Goal: Task Accomplishment & Management: Complete application form

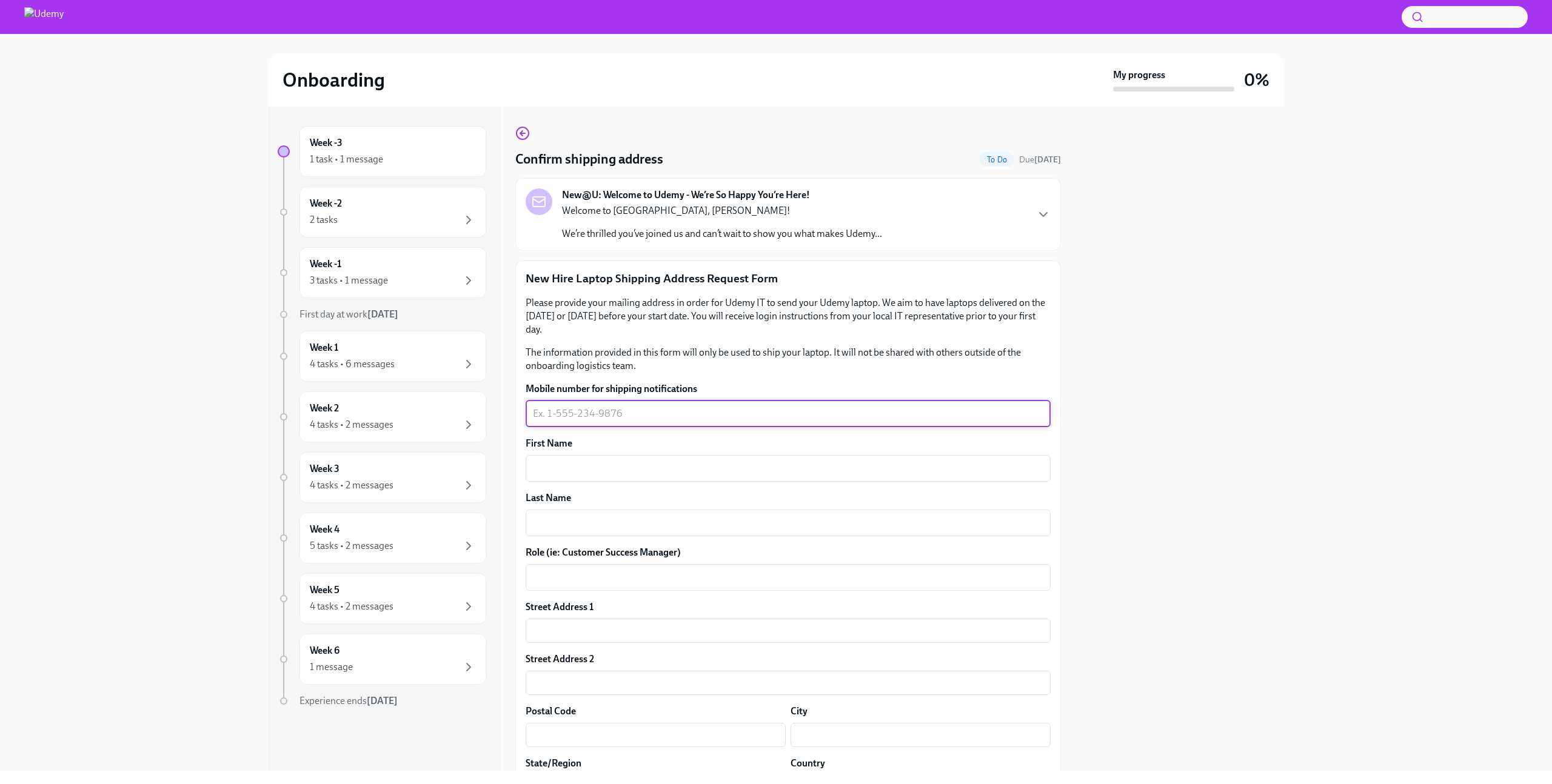
click at [715, 409] on textarea "Mobile number for shipping notifications" at bounding box center [788, 414] width 510 height 14
type textarea "[PHONE_NUMBER]"
click at [715, 468] on textarea "First Name" at bounding box center [788, 468] width 510 height 14
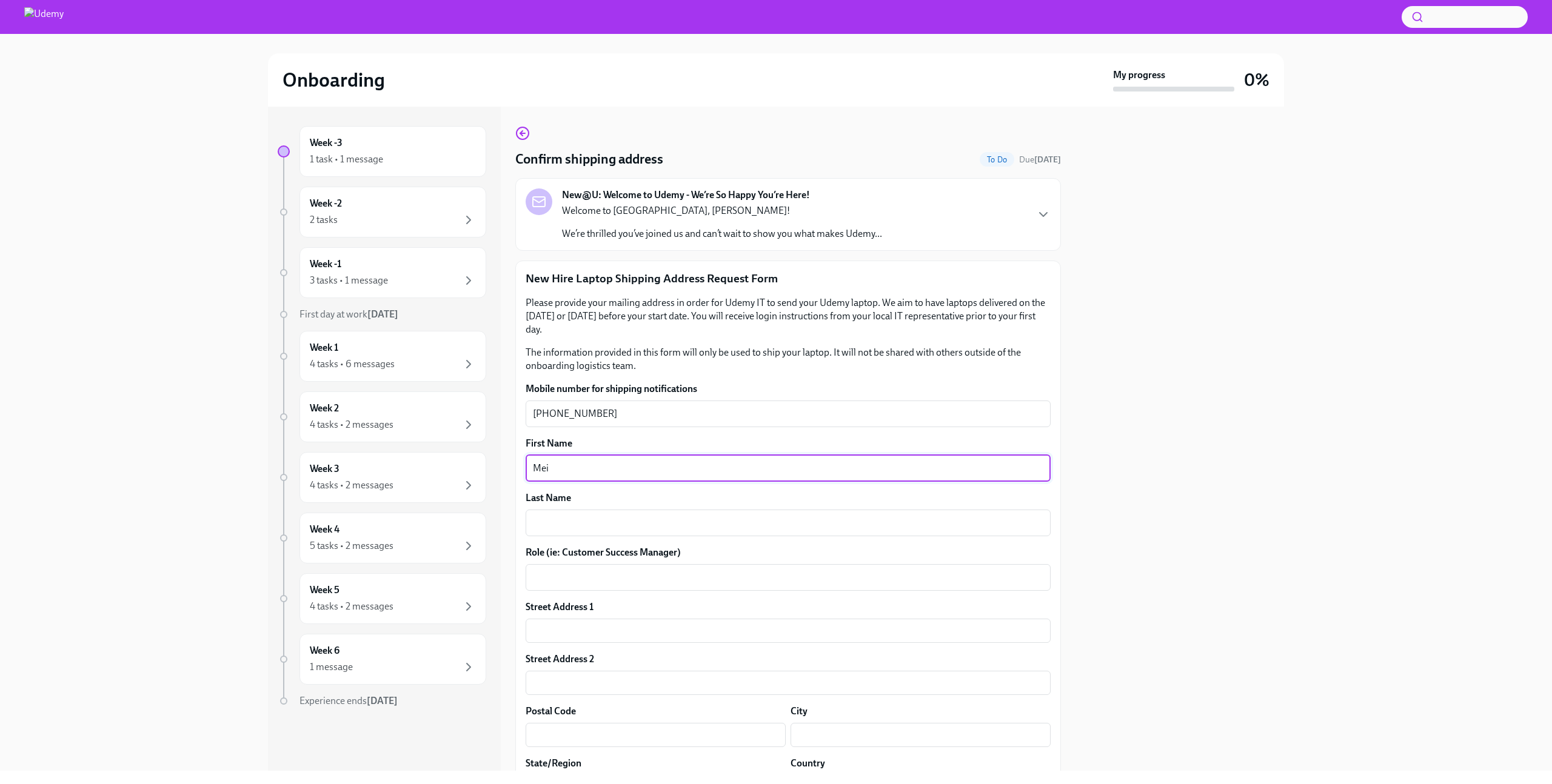
type textarea "Mei"
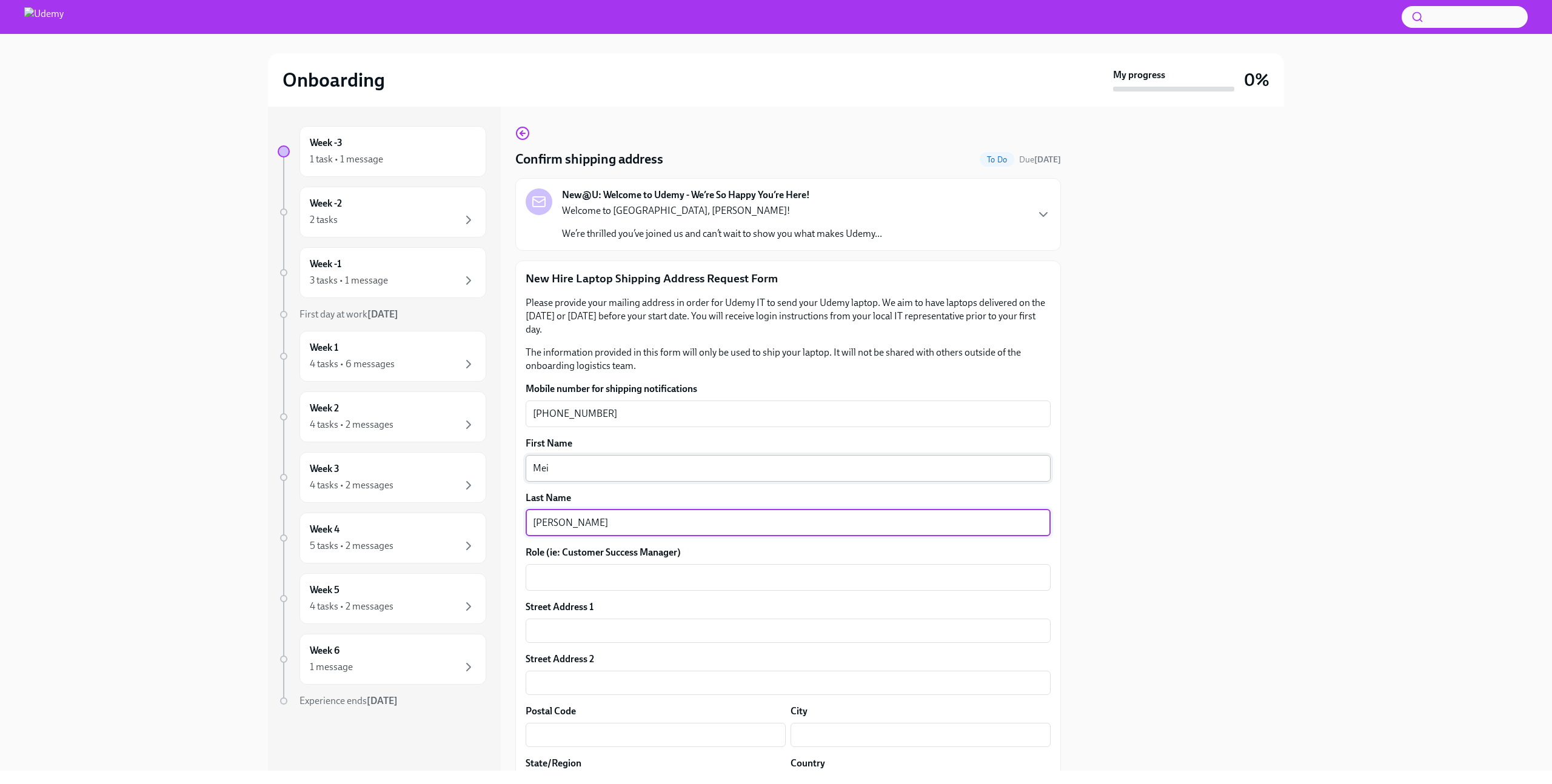
type textarea "[PERSON_NAME]"
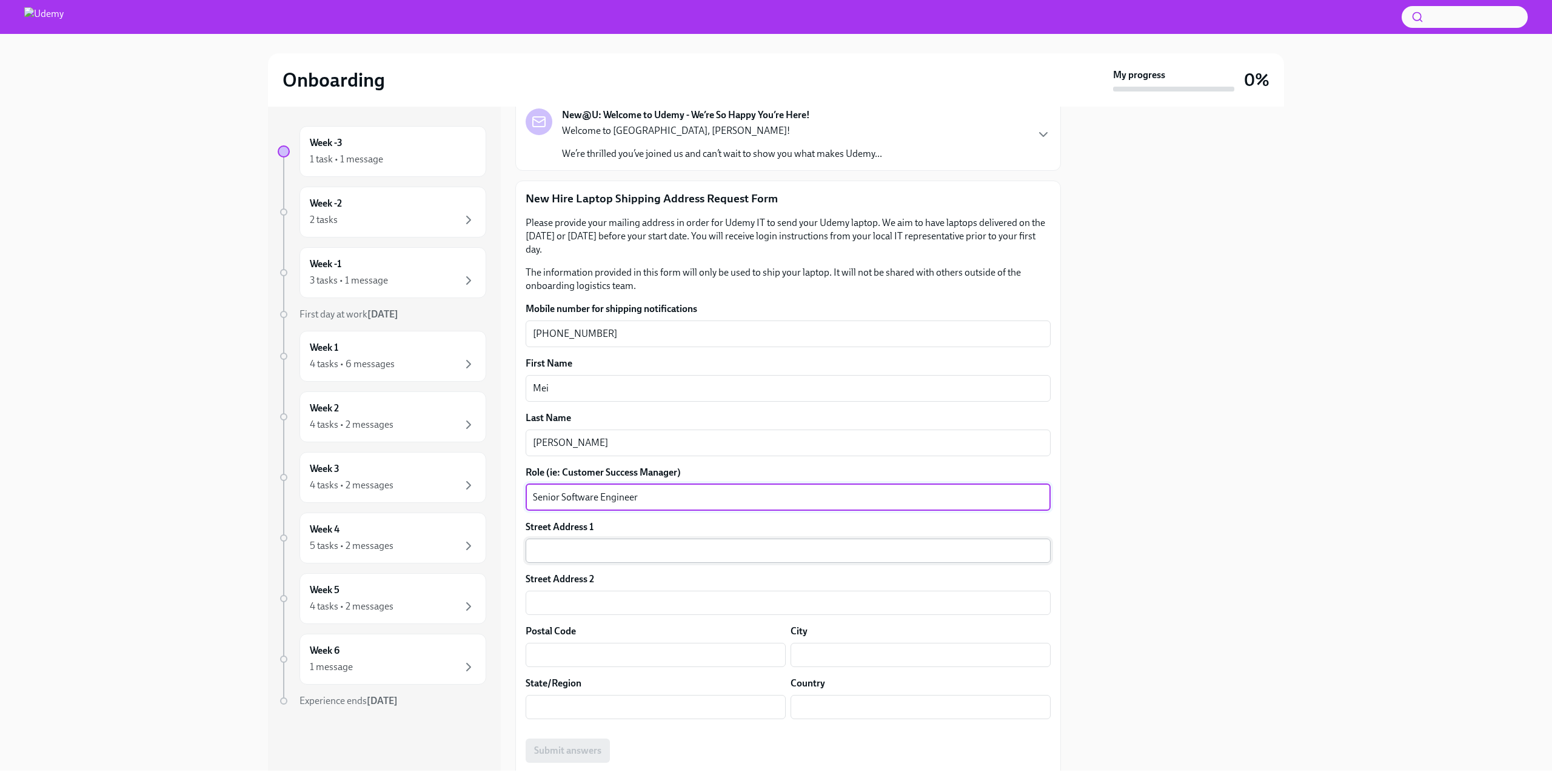
scroll to position [144, 0]
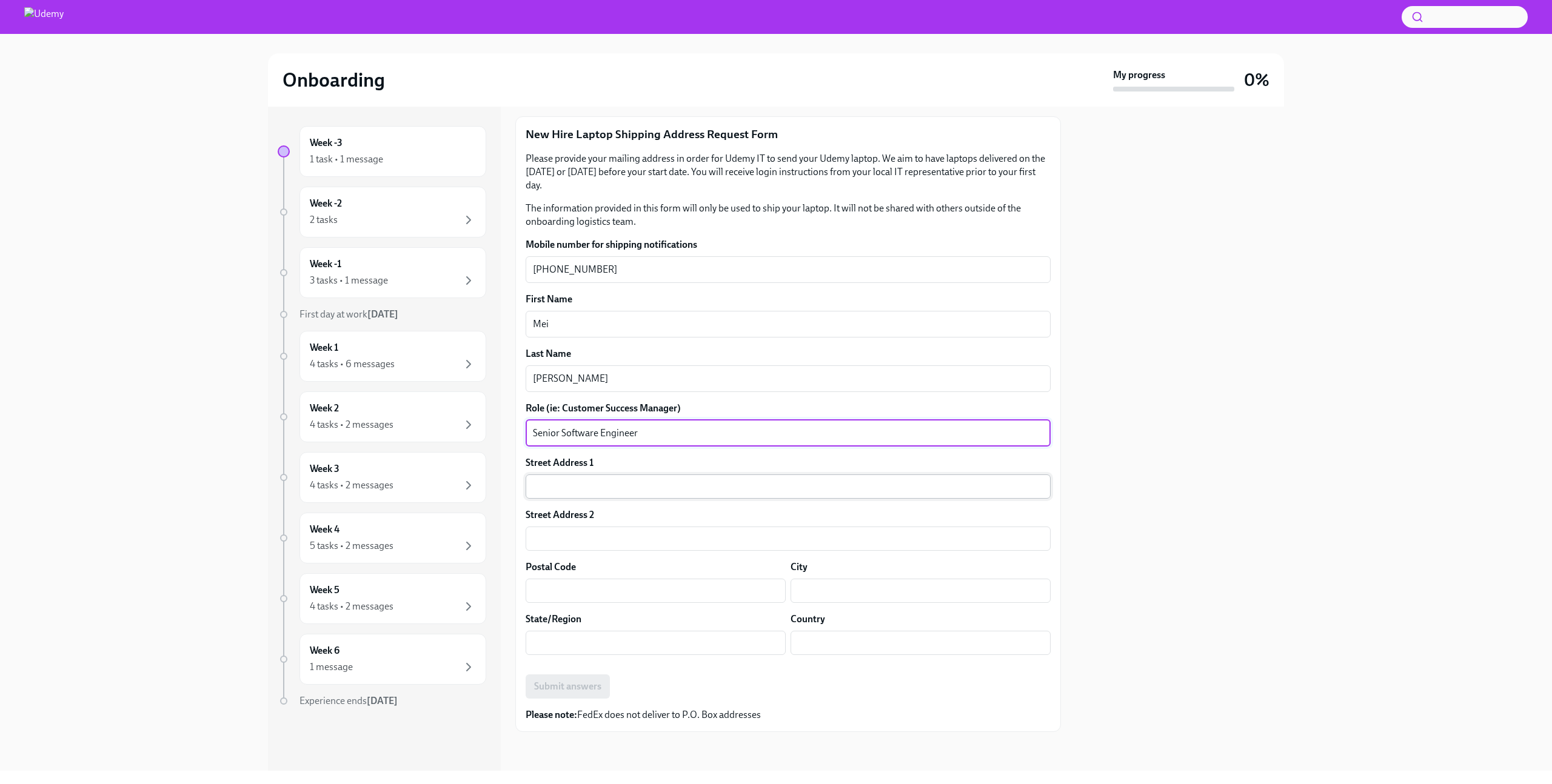
type textarea "Senior Software Engineer"
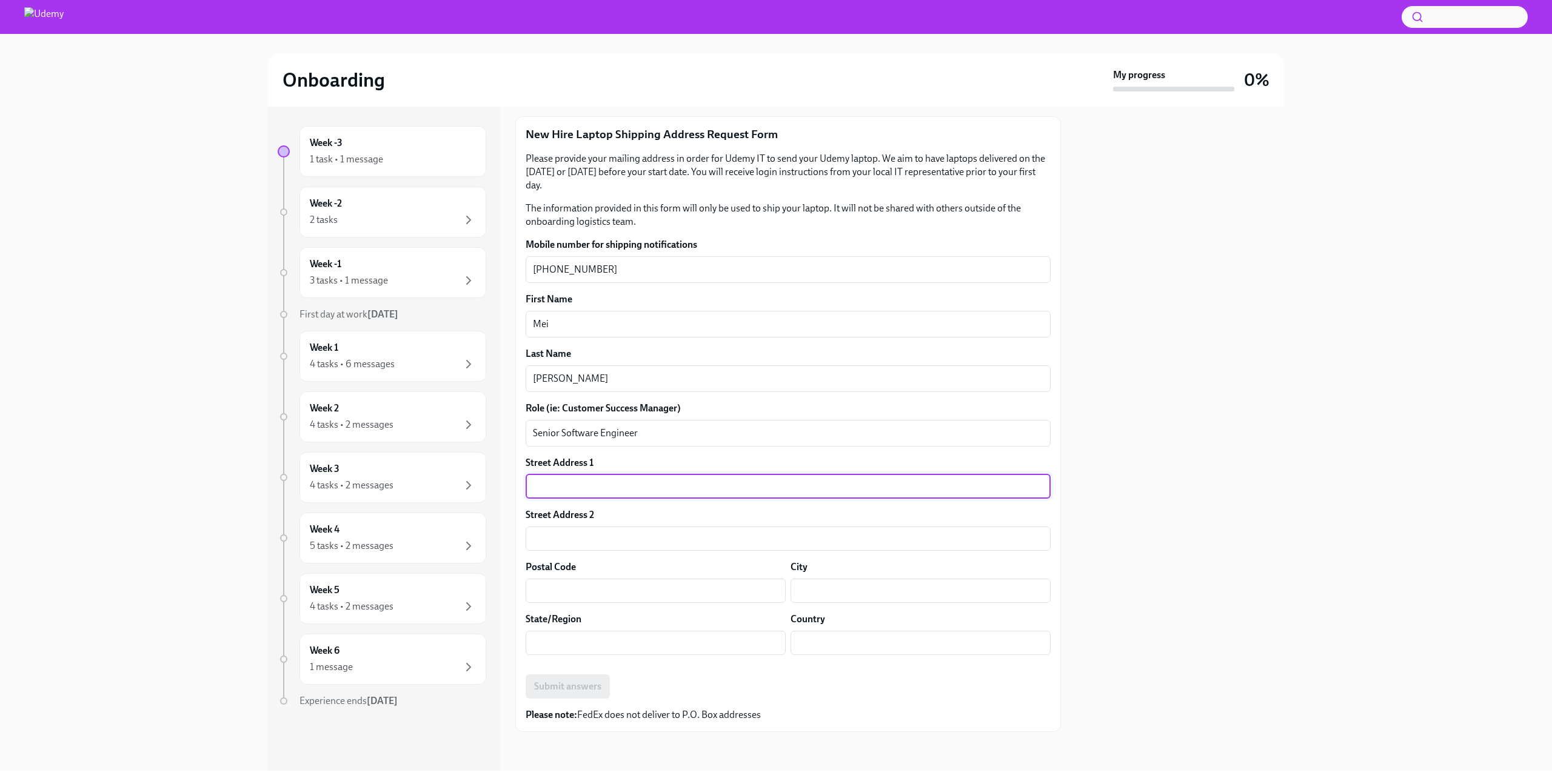
click at [664, 492] on input "text" at bounding box center [788, 486] width 525 height 24
type input "[STREET_ADDRESS]"
type input "78717"
type input "Austin"
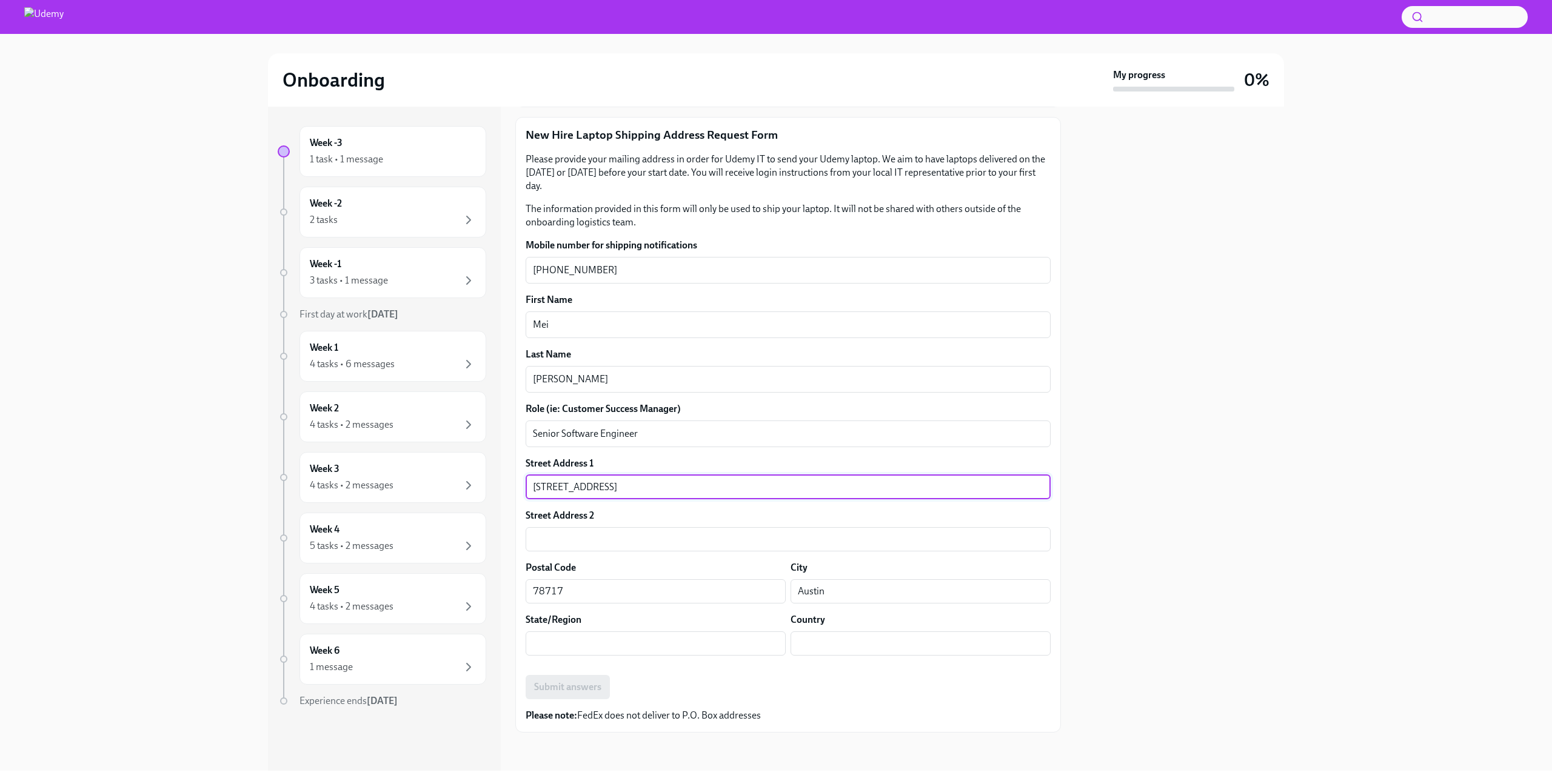
type input "[GEOGRAPHIC_DATA]"
type input "US"
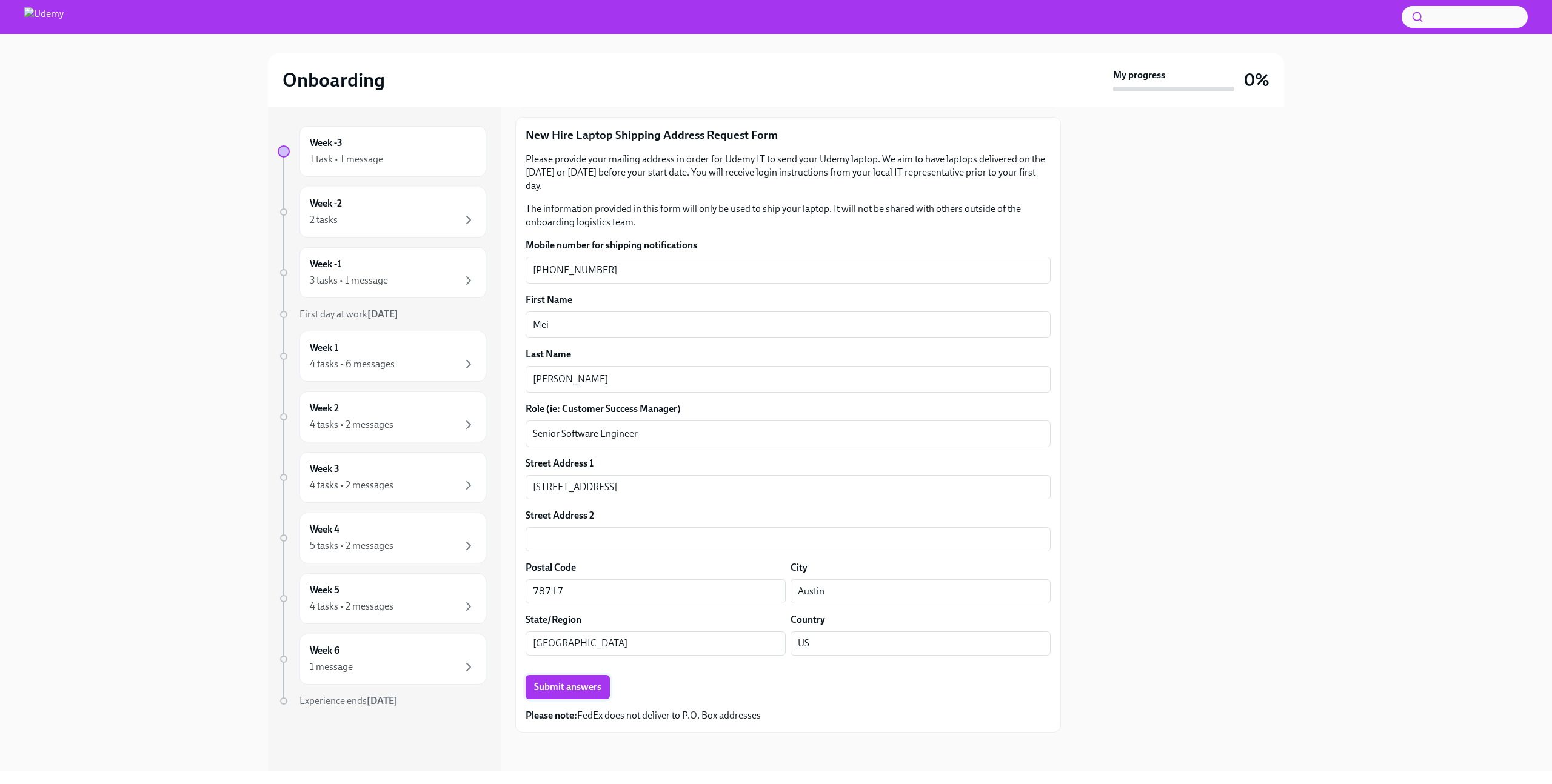
click at [589, 692] on span "Submit answers" at bounding box center [568, 687] width 67 height 13
click at [431, 209] on div "Week -2 2 tasks" at bounding box center [393, 213] width 166 height 30
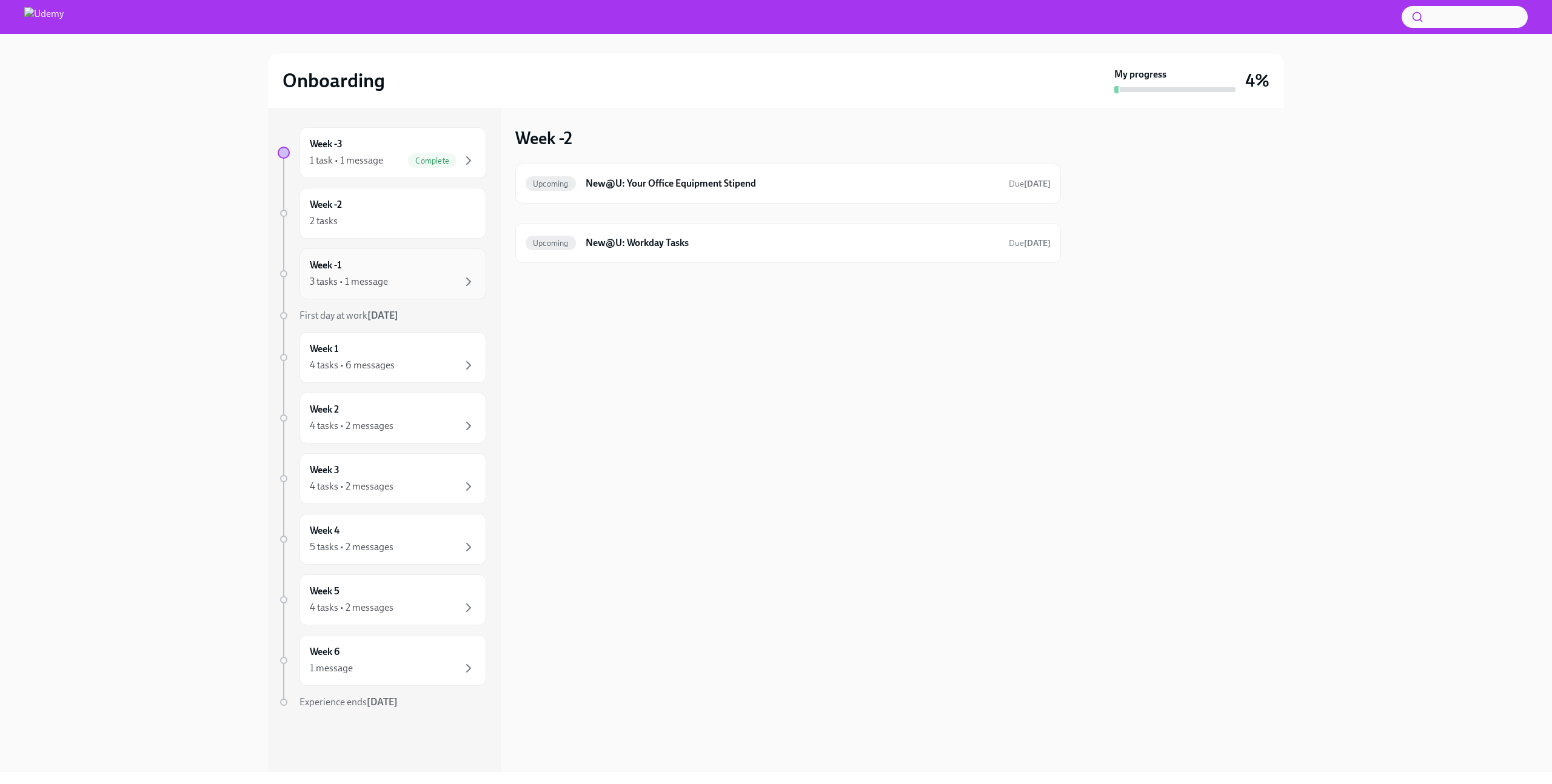
click at [421, 276] on div "3 tasks • 1 message" at bounding box center [393, 281] width 166 height 14
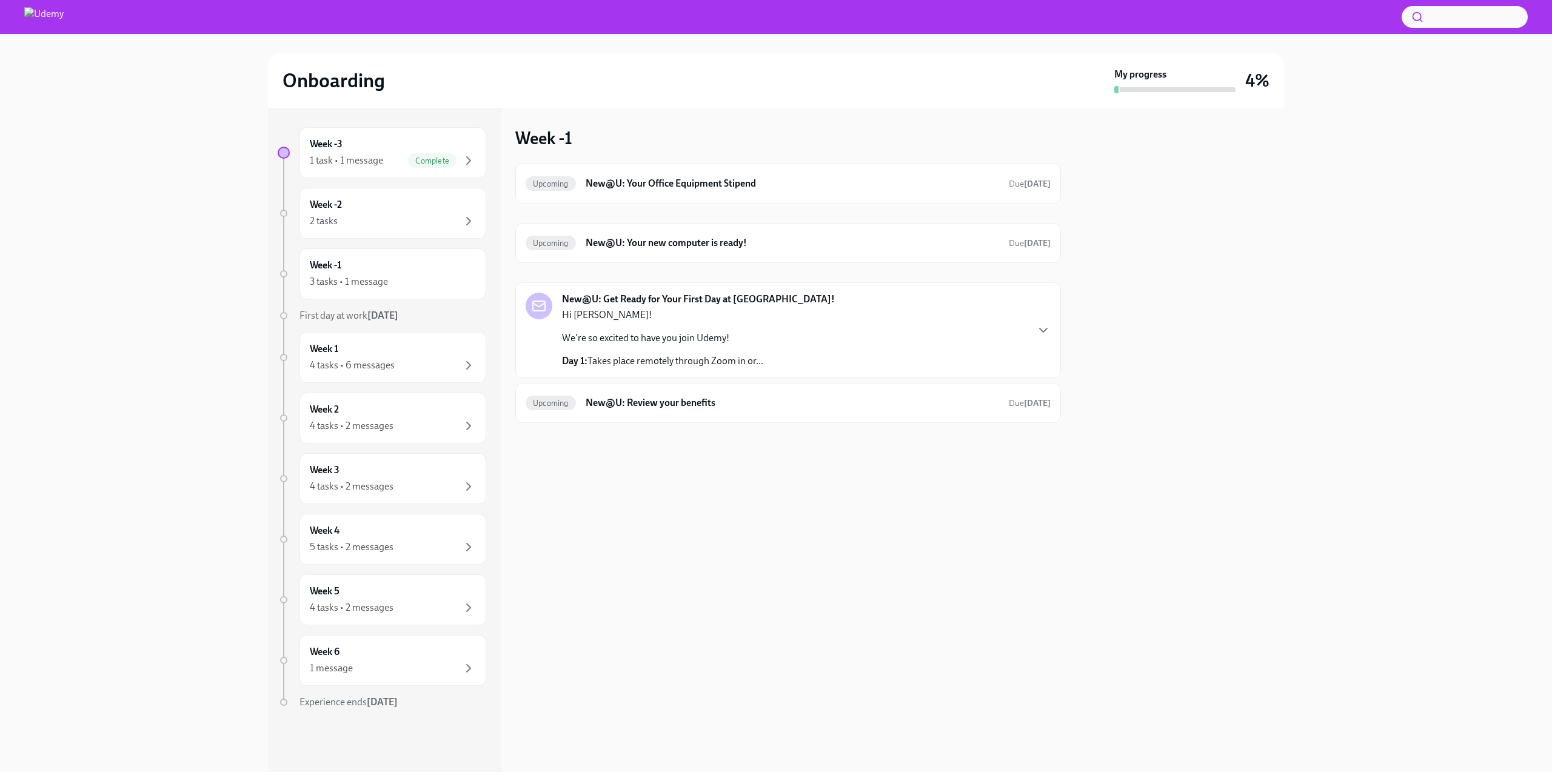
click at [752, 341] on p "We're so excited to have you join Udemy!" at bounding box center [662, 339] width 201 height 13
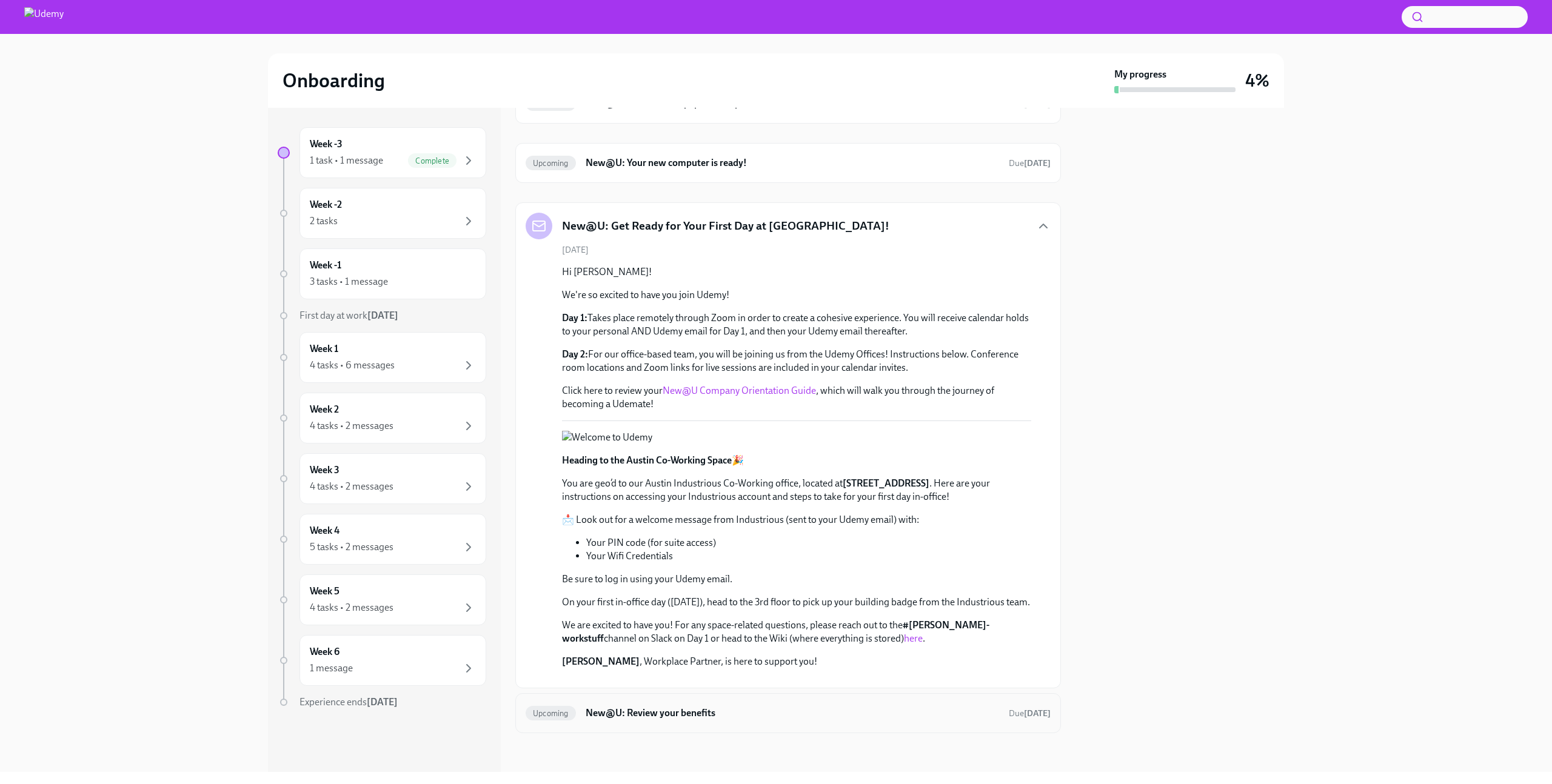
scroll to position [395, 0]
click at [405, 224] on div "2 tasks" at bounding box center [393, 220] width 166 height 14
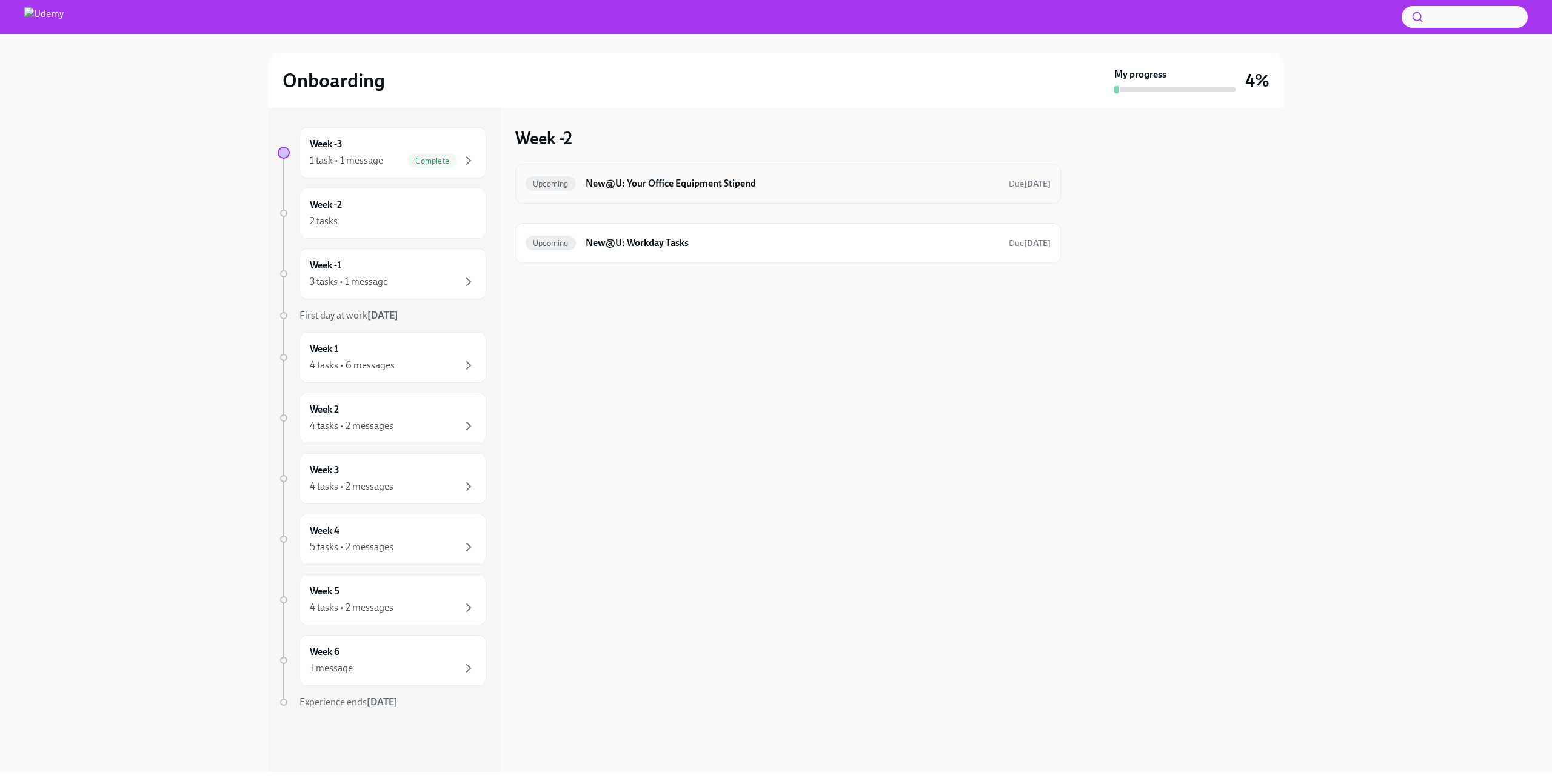
click at [831, 179] on h6 "New@U: Your Office Equipment Stipend" at bounding box center [793, 184] width 414 height 13
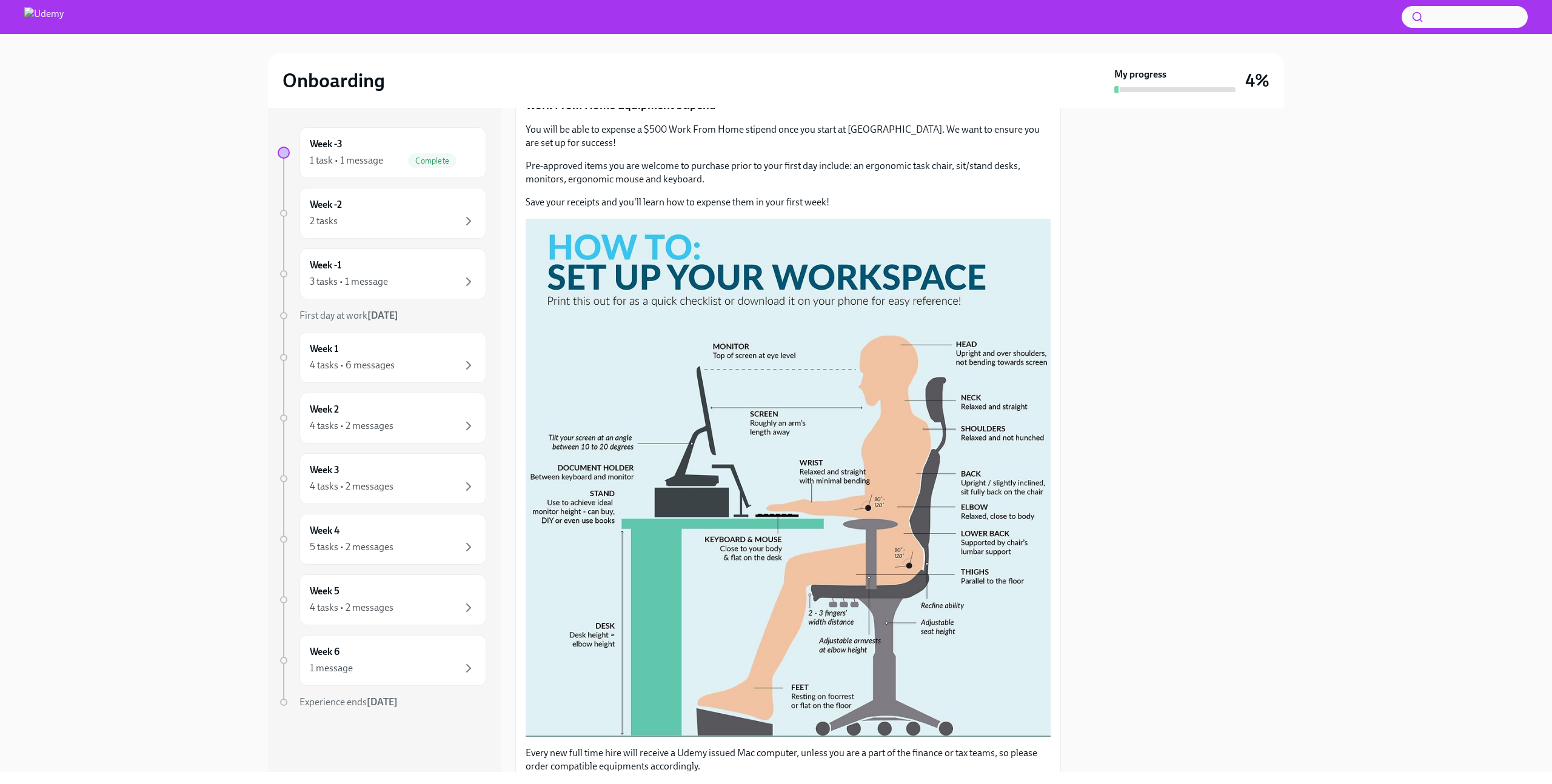
scroll to position [176, 0]
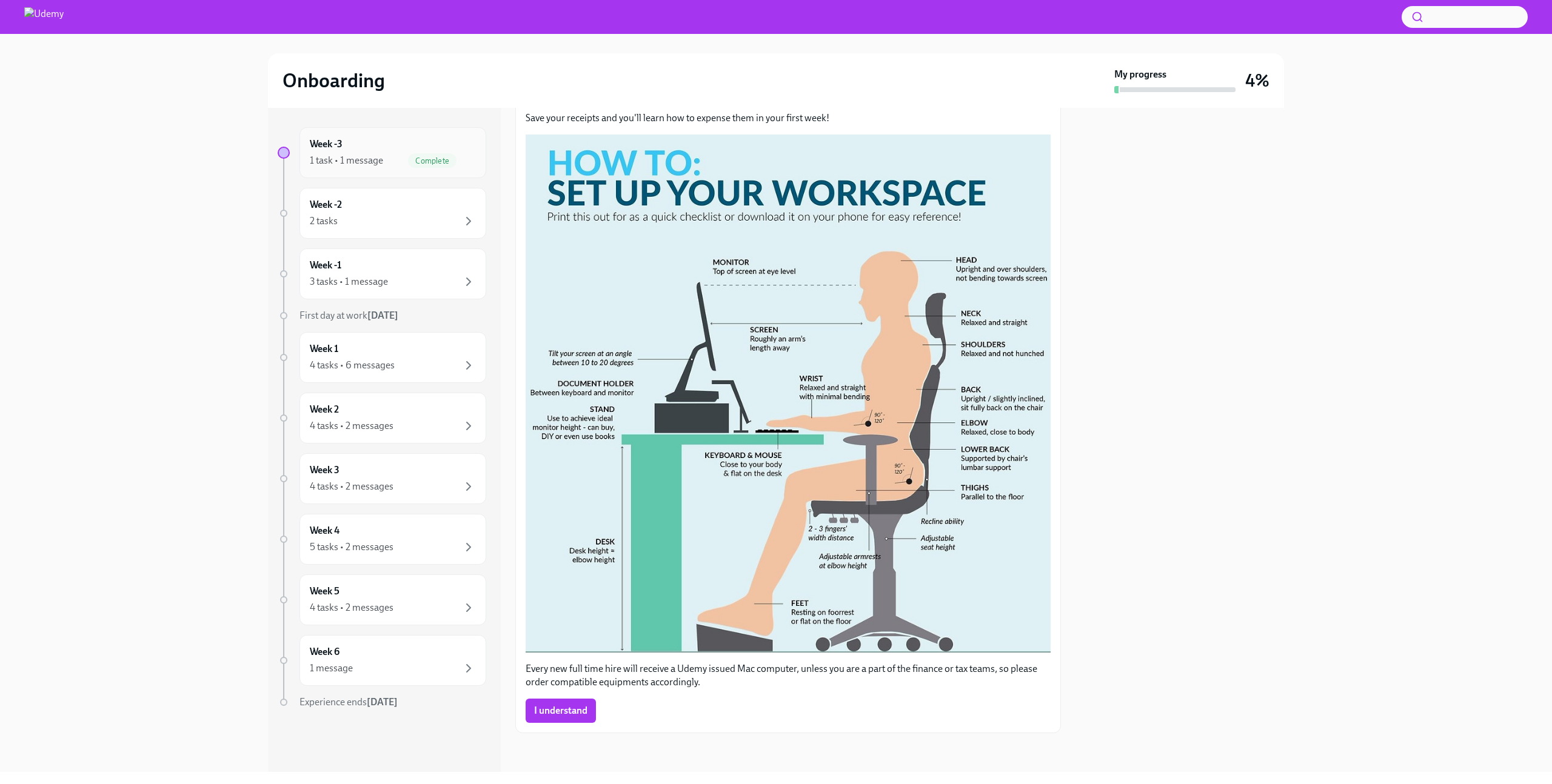
click at [394, 159] on div "1 task • 1 message Complete" at bounding box center [393, 160] width 166 height 14
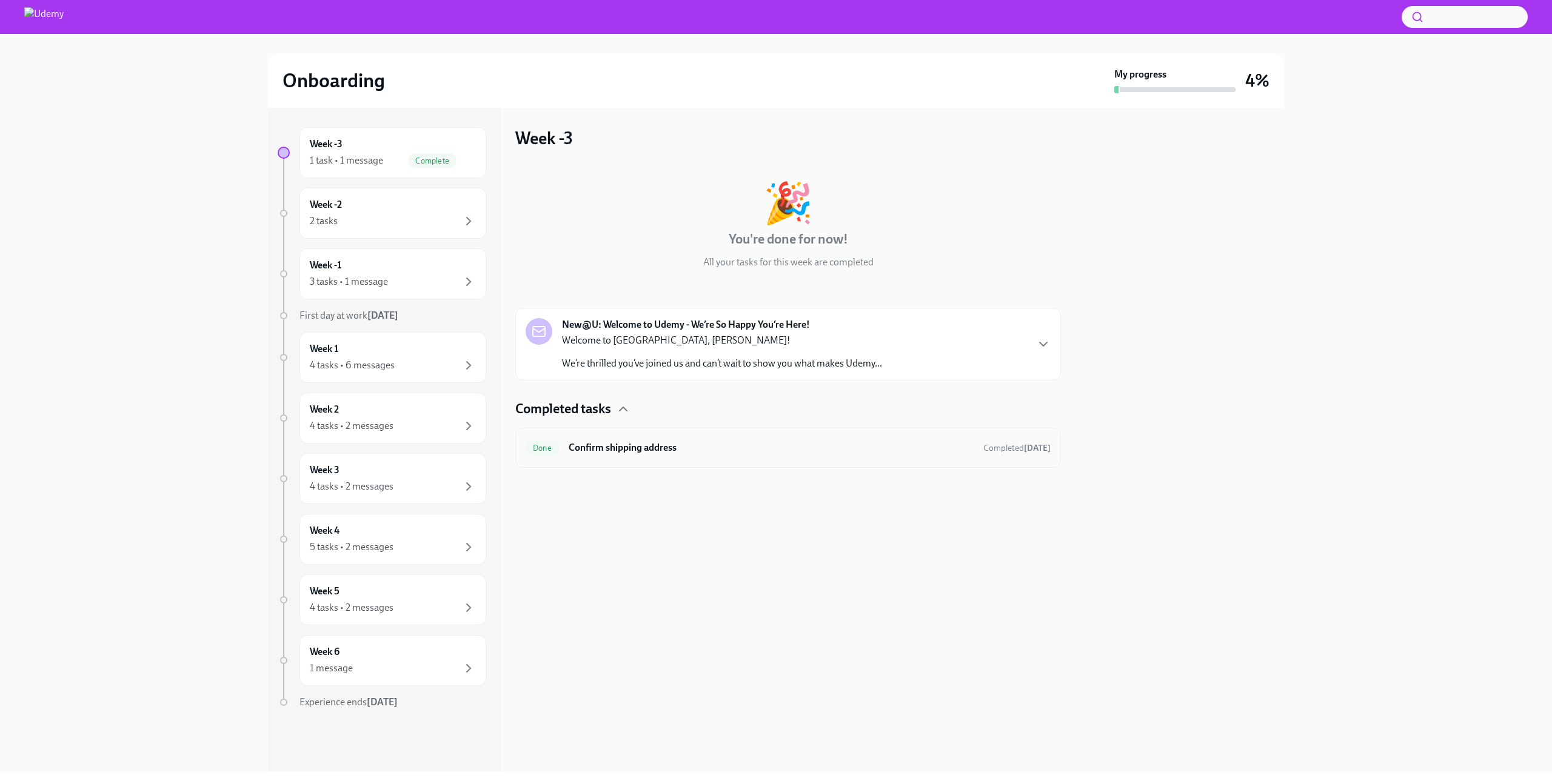
click at [829, 453] on h6 "Confirm shipping address" at bounding box center [771, 448] width 405 height 13
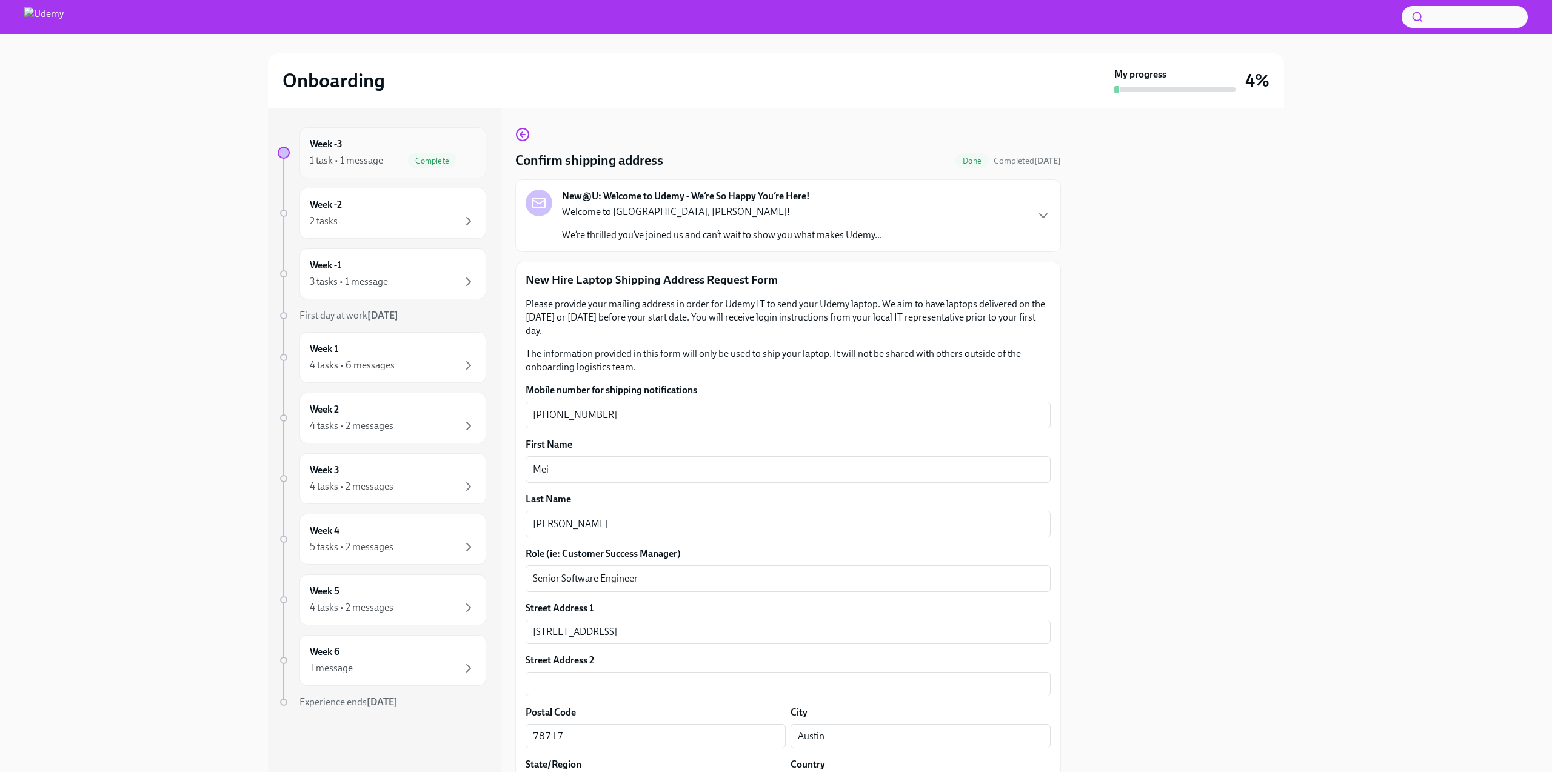
click at [395, 161] on div "1 task • 1 message Complete" at bounding box center [393, 160] width 166 height 14
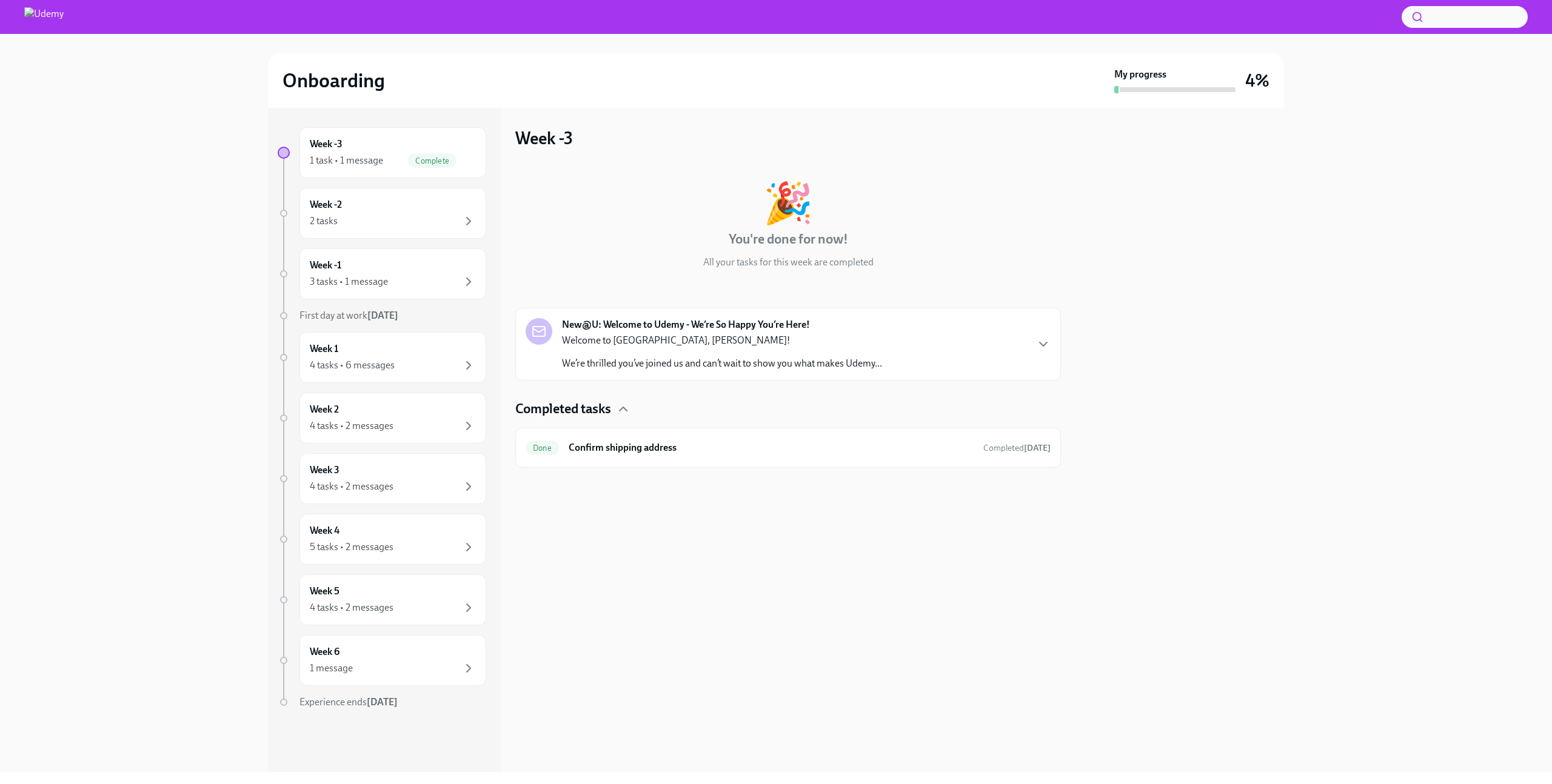
click at [802, 355] on div "Welcome to [GEOGRAPHIC_DATA], [PERSON_NAME]! We’re thrilled you’ve joined us an…" at bounding box center [722, 352] width 320 height 37
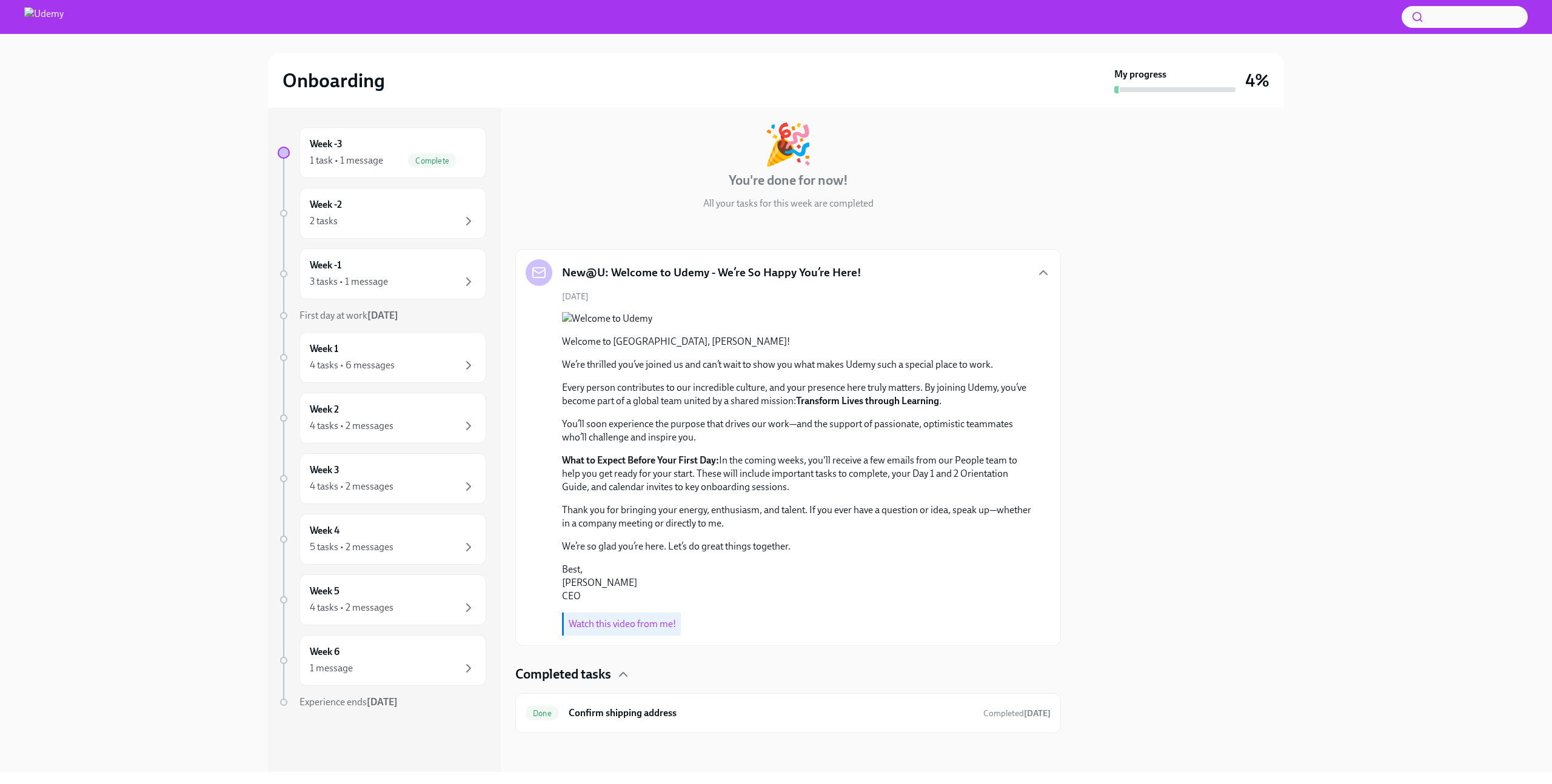
scroll to position [163, 0]
click at [403, 218] on div "2 tasks" at bounding box center [393, 220] width 166 height 14
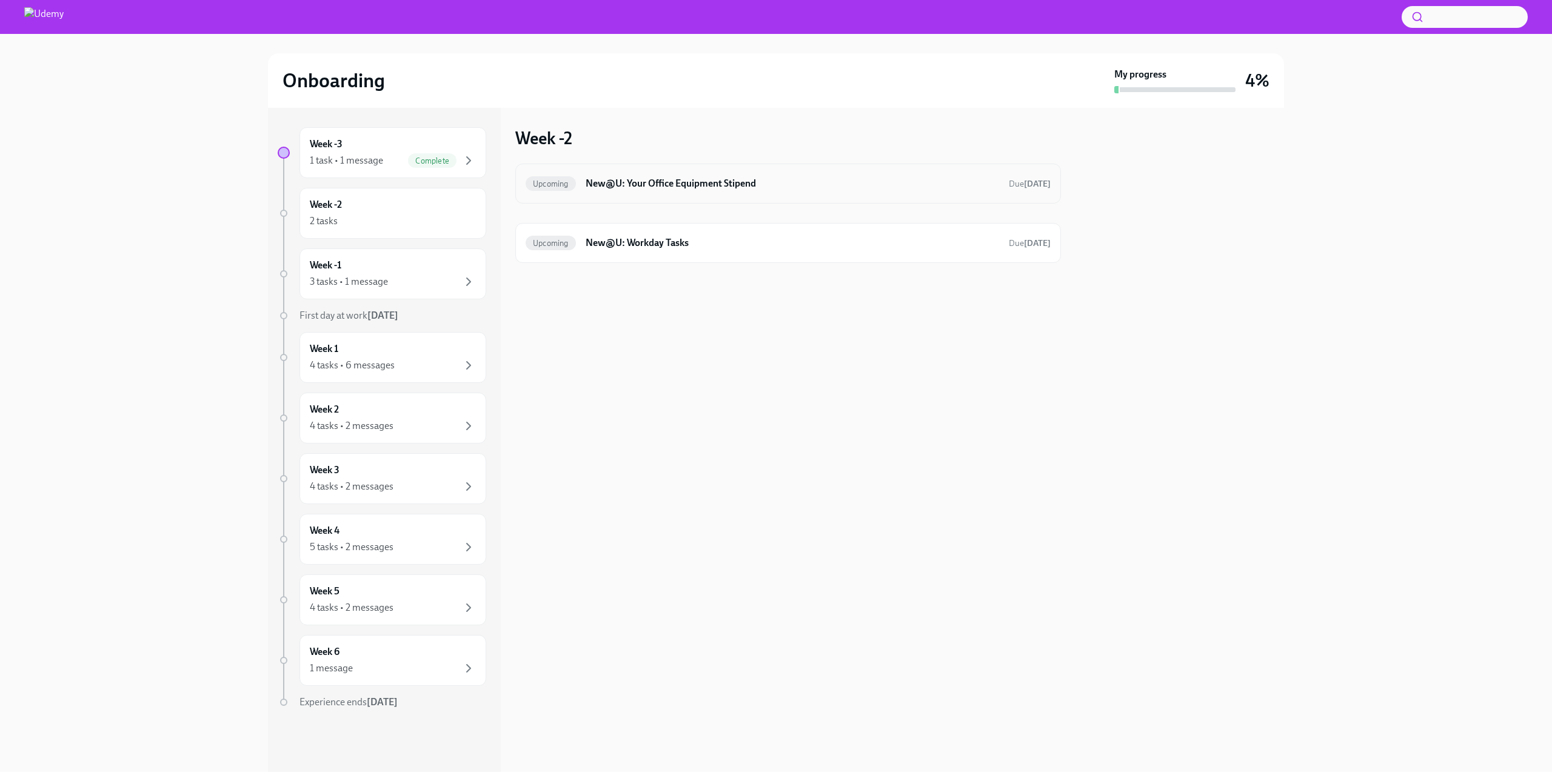
click at [799, 186] on h6 "New@U: Your Office Equipment Stipend" at bounding box center [793, 184] width 414 height 13
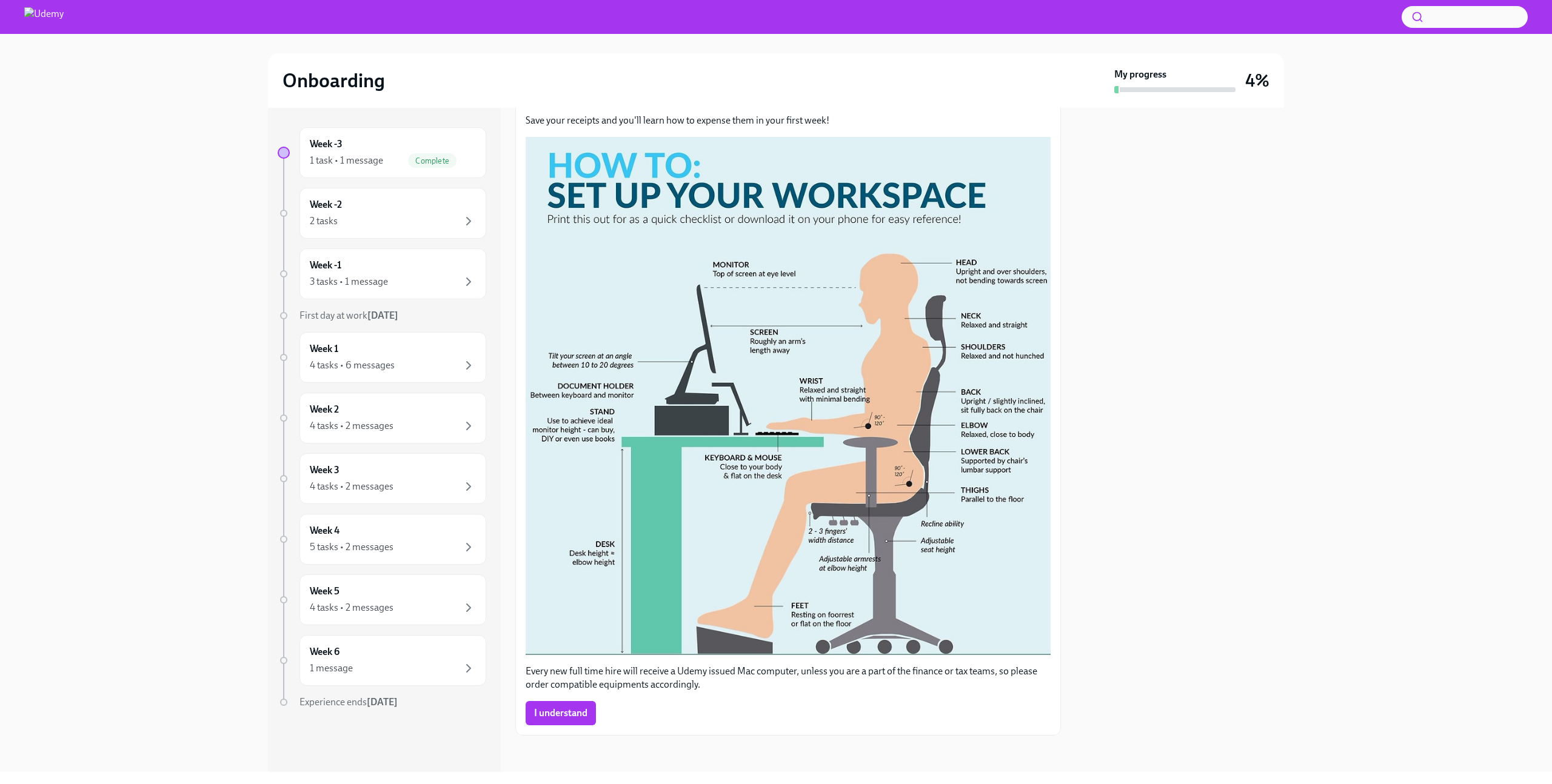
scroll to position [176, 0]
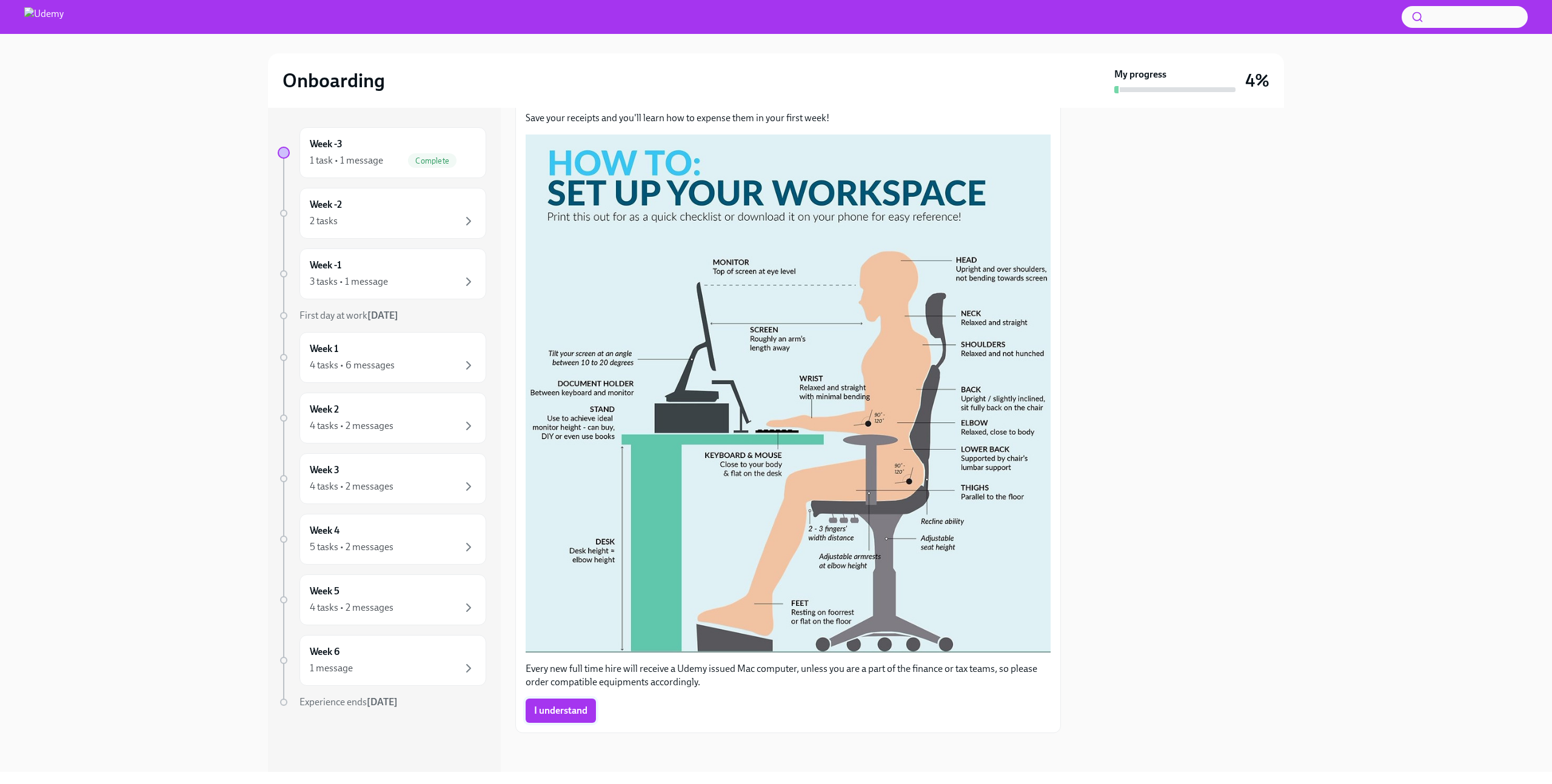
click at [574, 711] on span "I understand" at bounding box center [560, 711] width 53 height 13
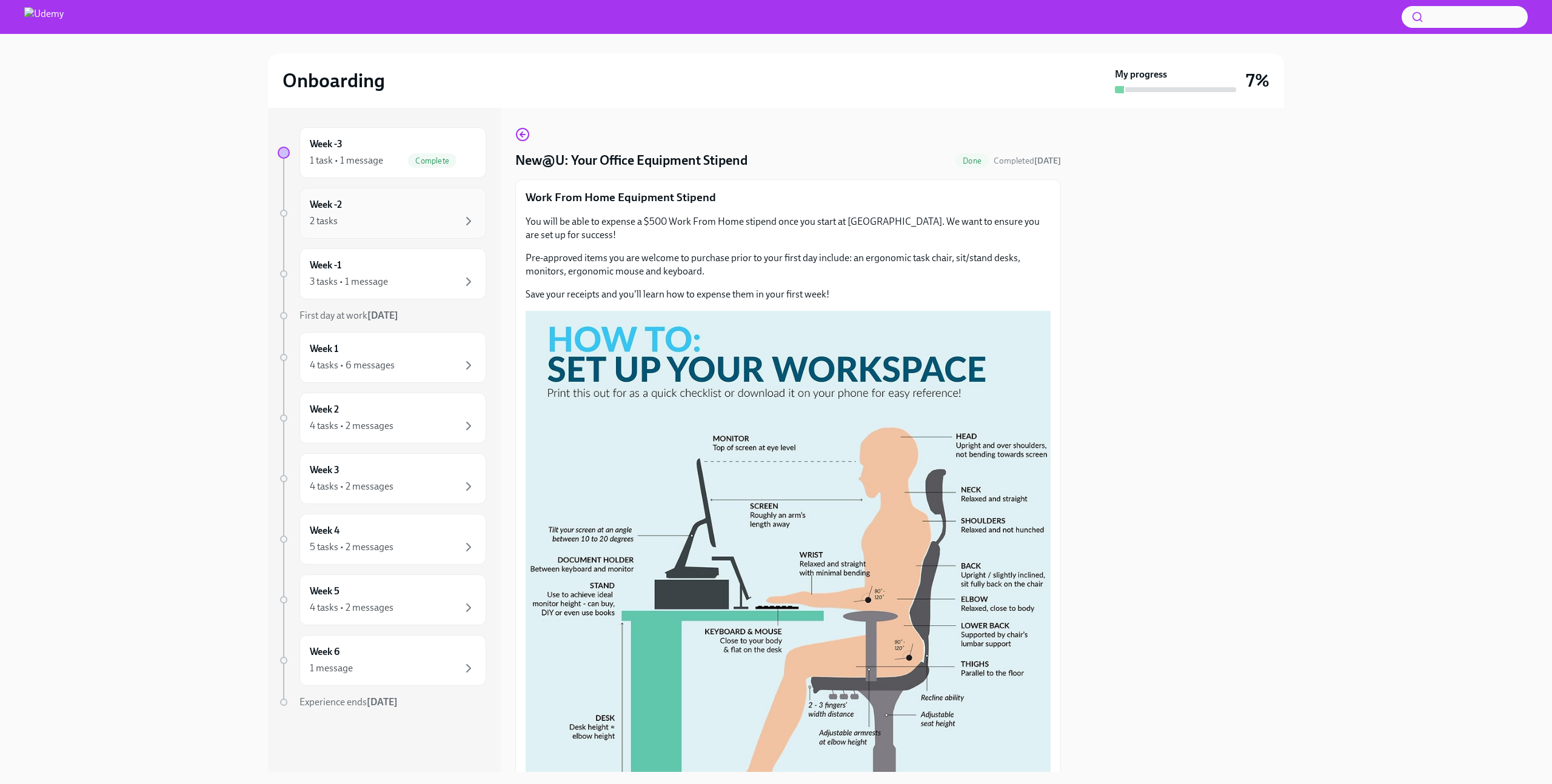
click at [410, 216] on div "2 tasks" at bounding box center [393, 220] width 166 height 14
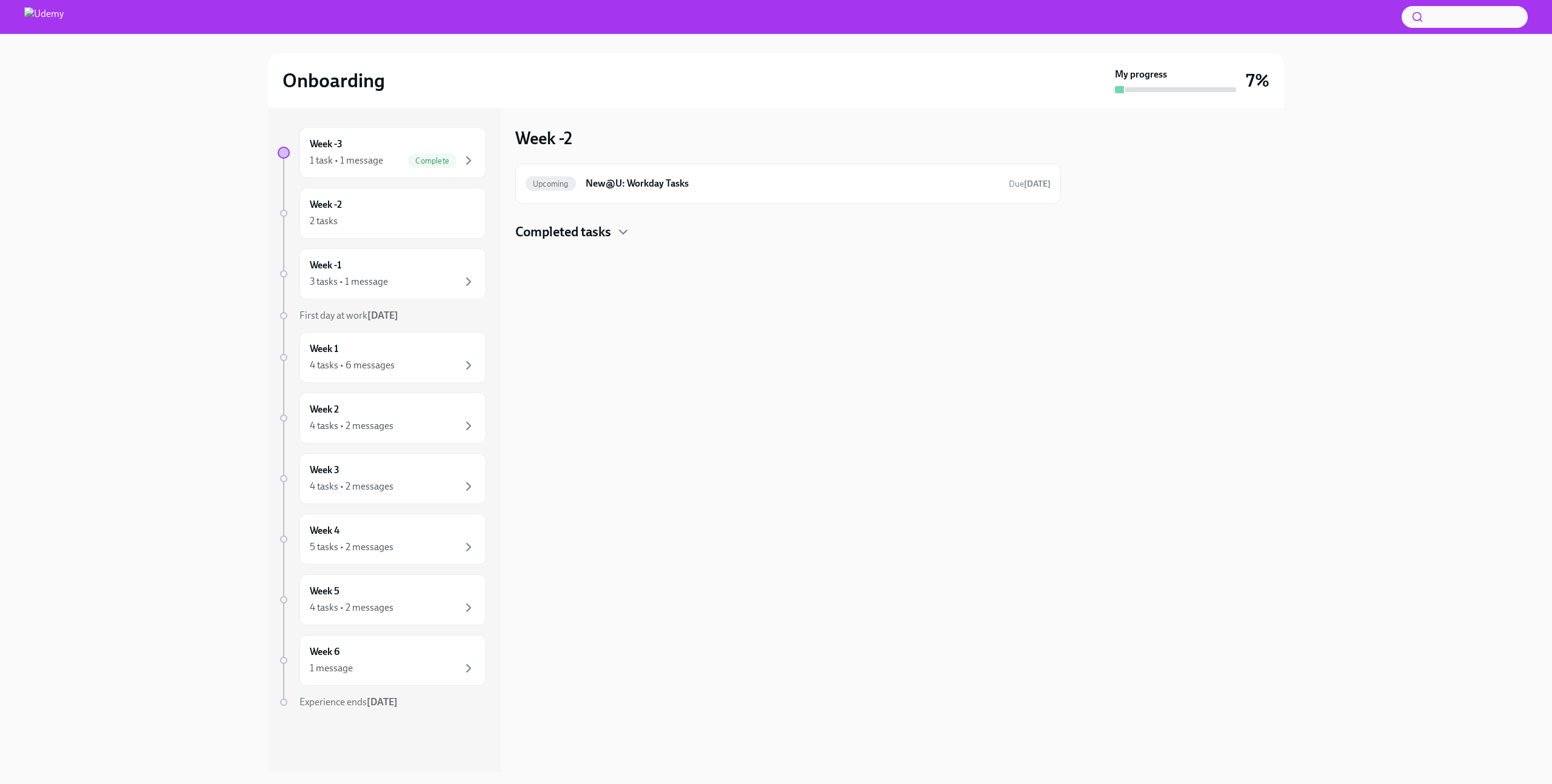
click at [600, 234] on h4 "Completed tasks" at bounding box center [563, 232] width 96 height 18
click at [737, 183] on h6 "New@U: Workday Tasks" at bounding box center [793, 184] width 414 height 13
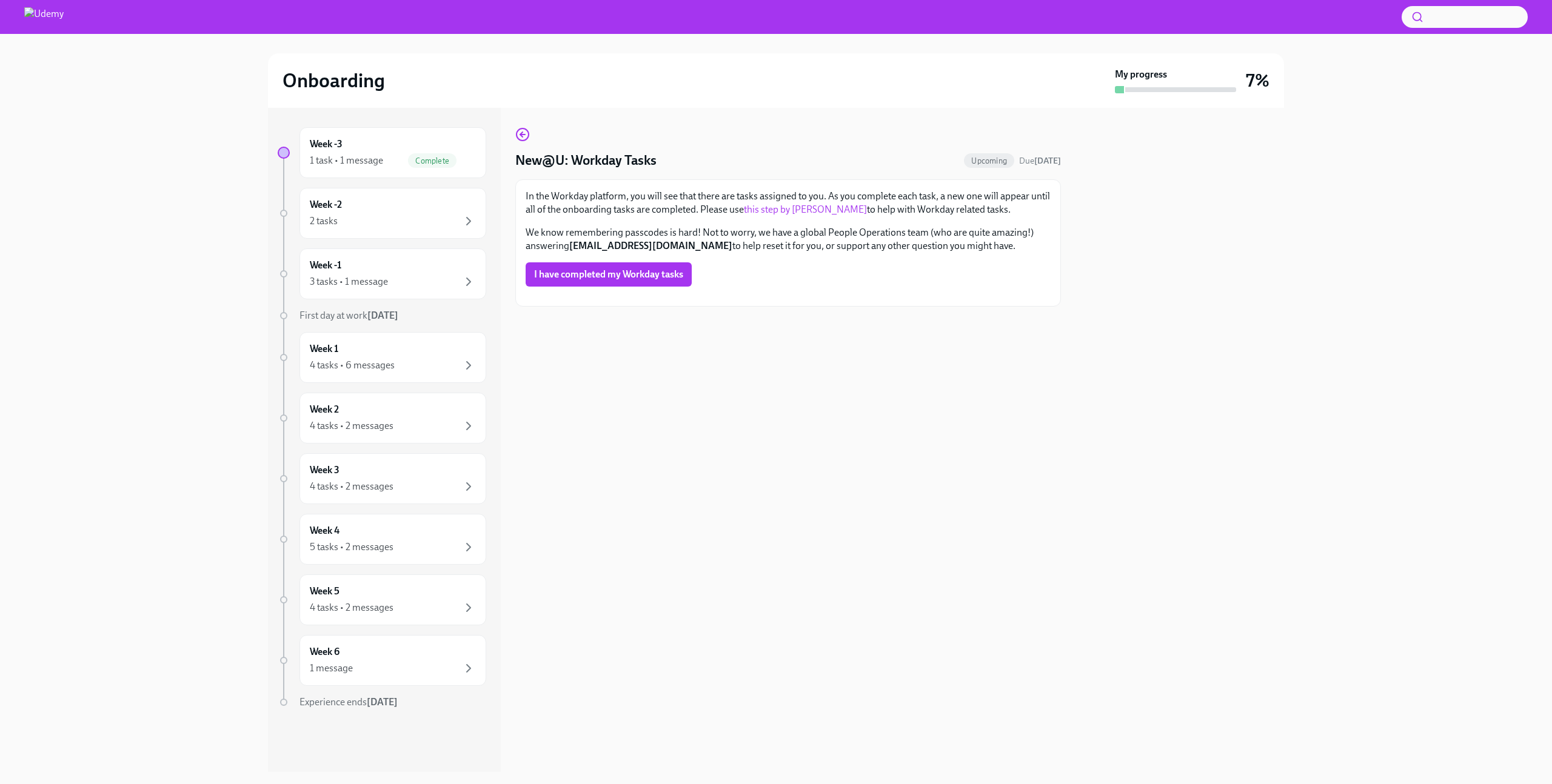
click at [792, 208] on link "this step by [PERSON_NAME]" at bounding box center [805, 210] width 123 height 12
click at [408, 205] on div "Week -2 2 tasks" at bounding box center [393, 213] width 166 height 30
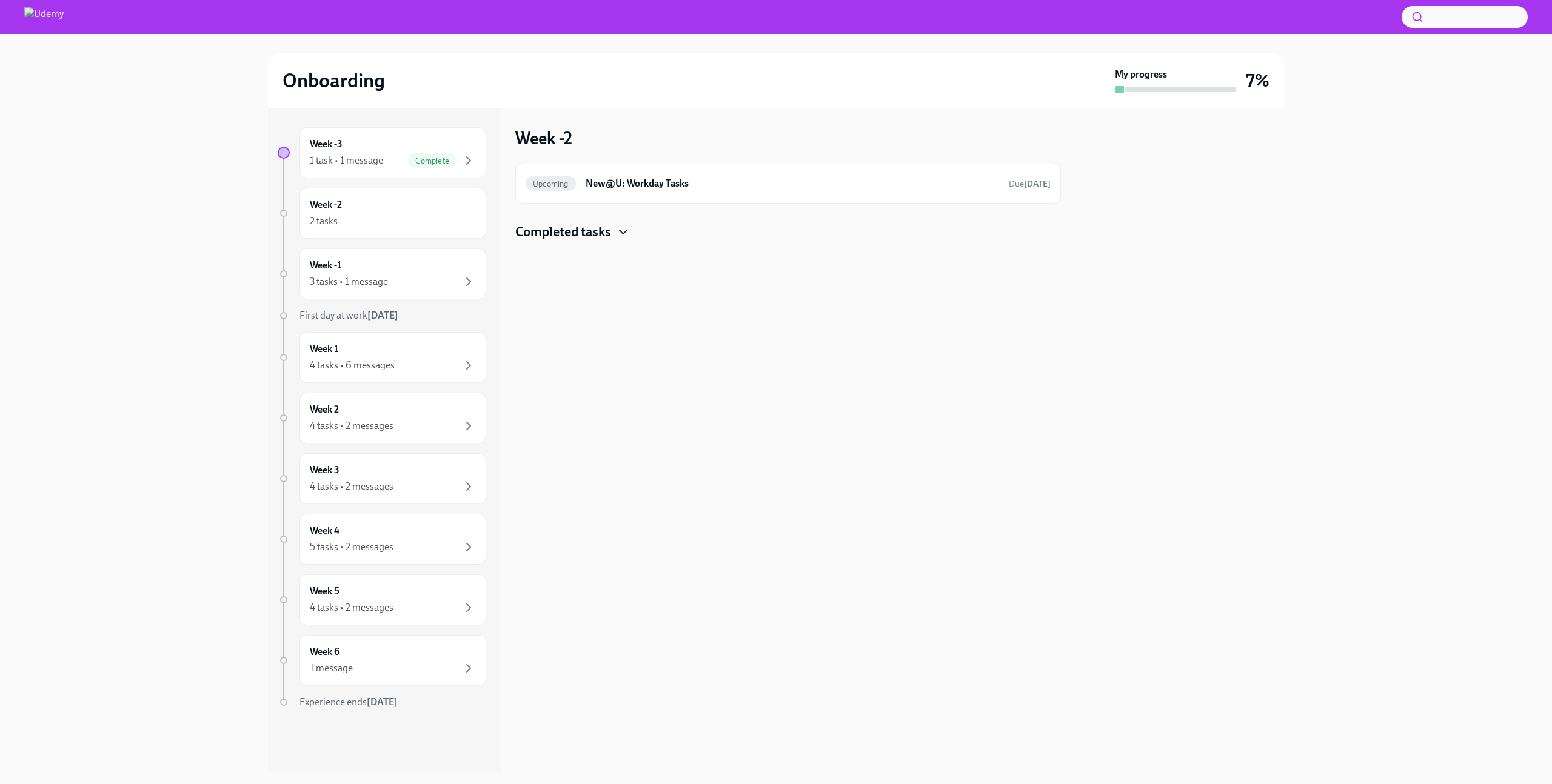
click at [617, 236] on icon "button" at bounding box center [623, 232] width 14 height 14
click at [738, 273] on h6 "New@U: Your Office Equipment Stipend" at bounding box center [771, 271] width 405 height 13
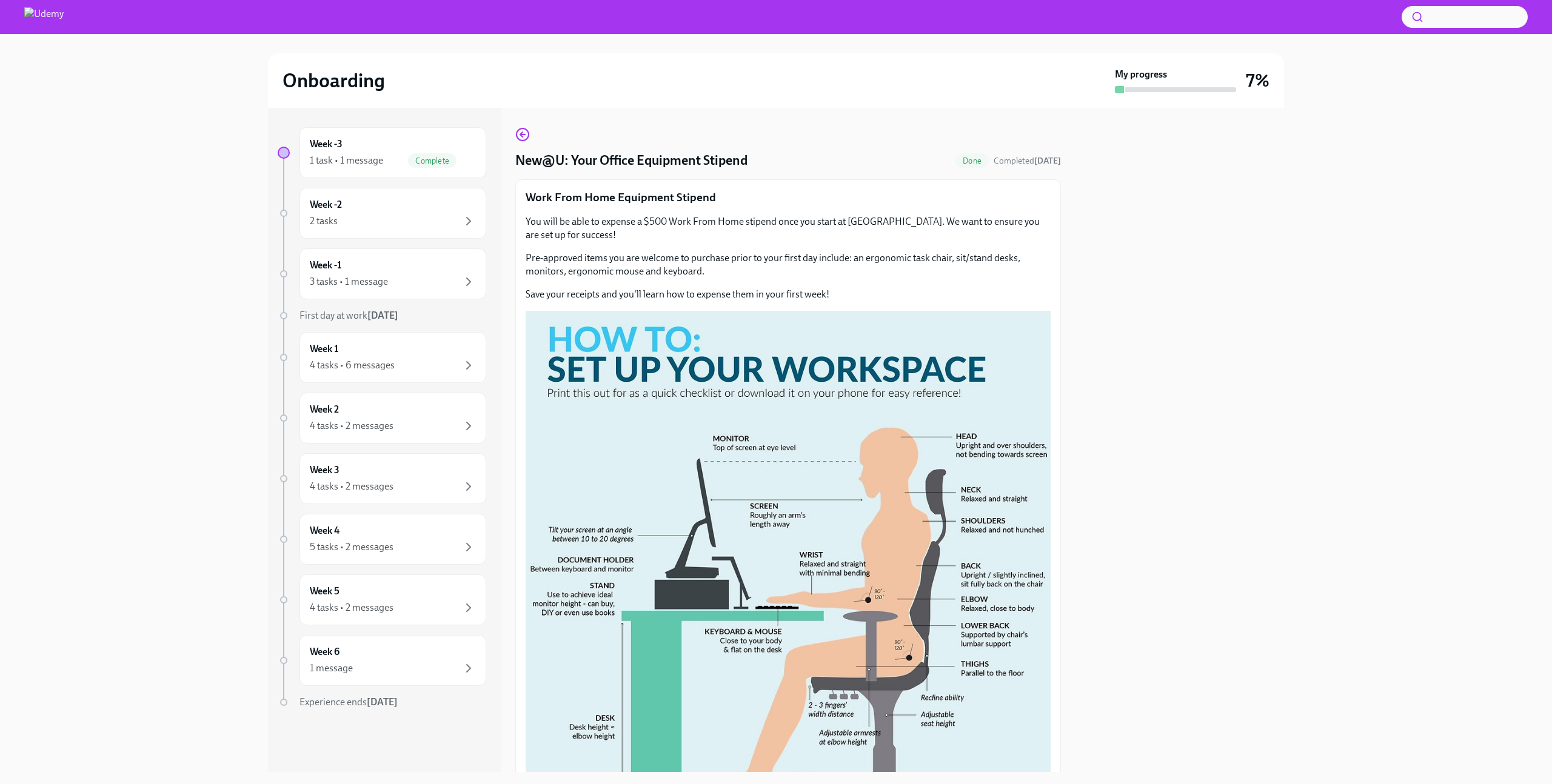
scroll to position [176, 0]
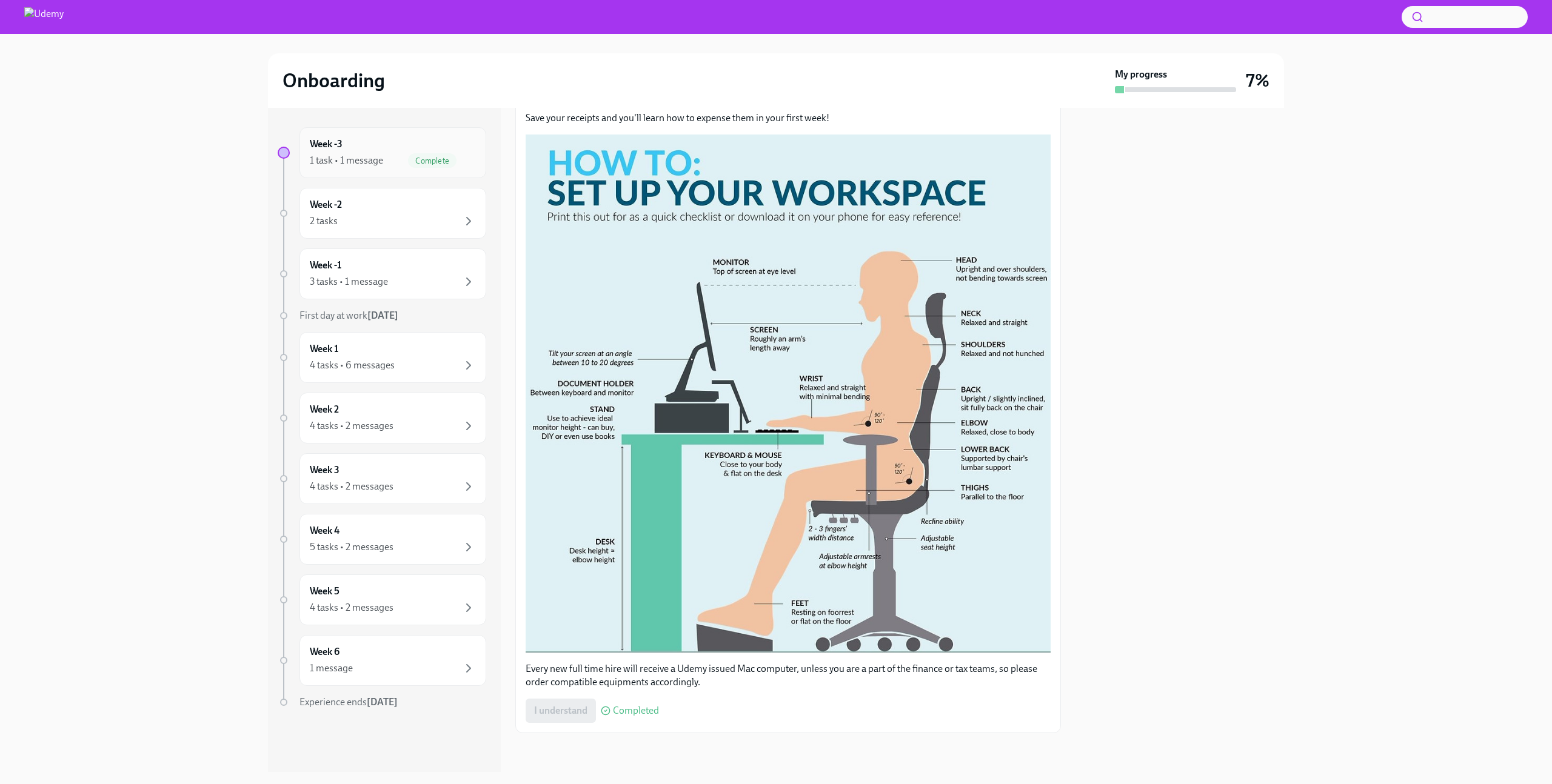
click at [369, 148] on div "Week -3 1 task • 1 message Complete" at bounding box center [393, 152] width 166 height 30
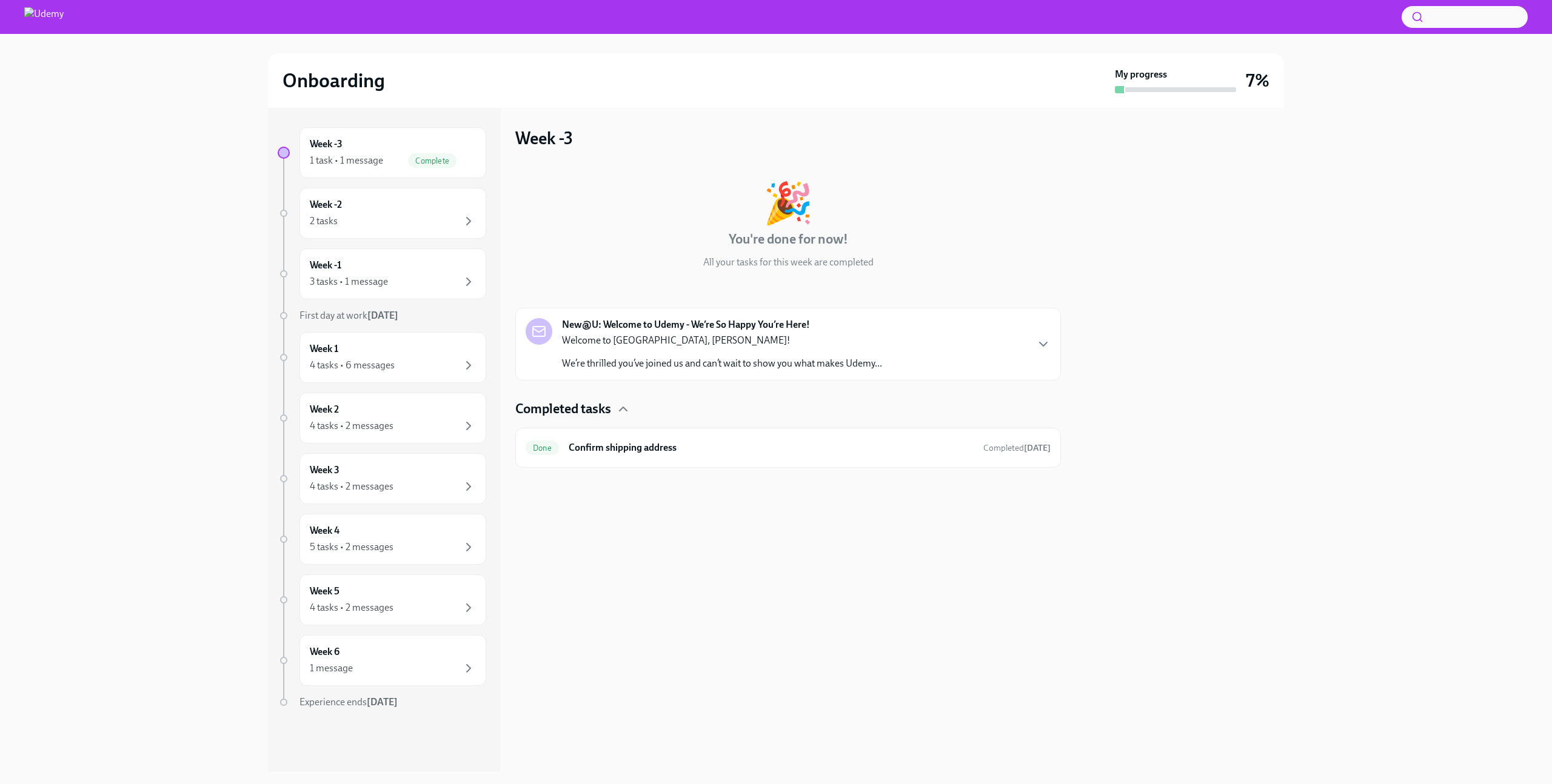
click at [845, 353] on div "Welcome to [GEOGRAPHIC_DATA], [PERSON_NAME]! We’re thrilled you’ve joined us an…" at bounding box center [722, 352] width 320 height 37
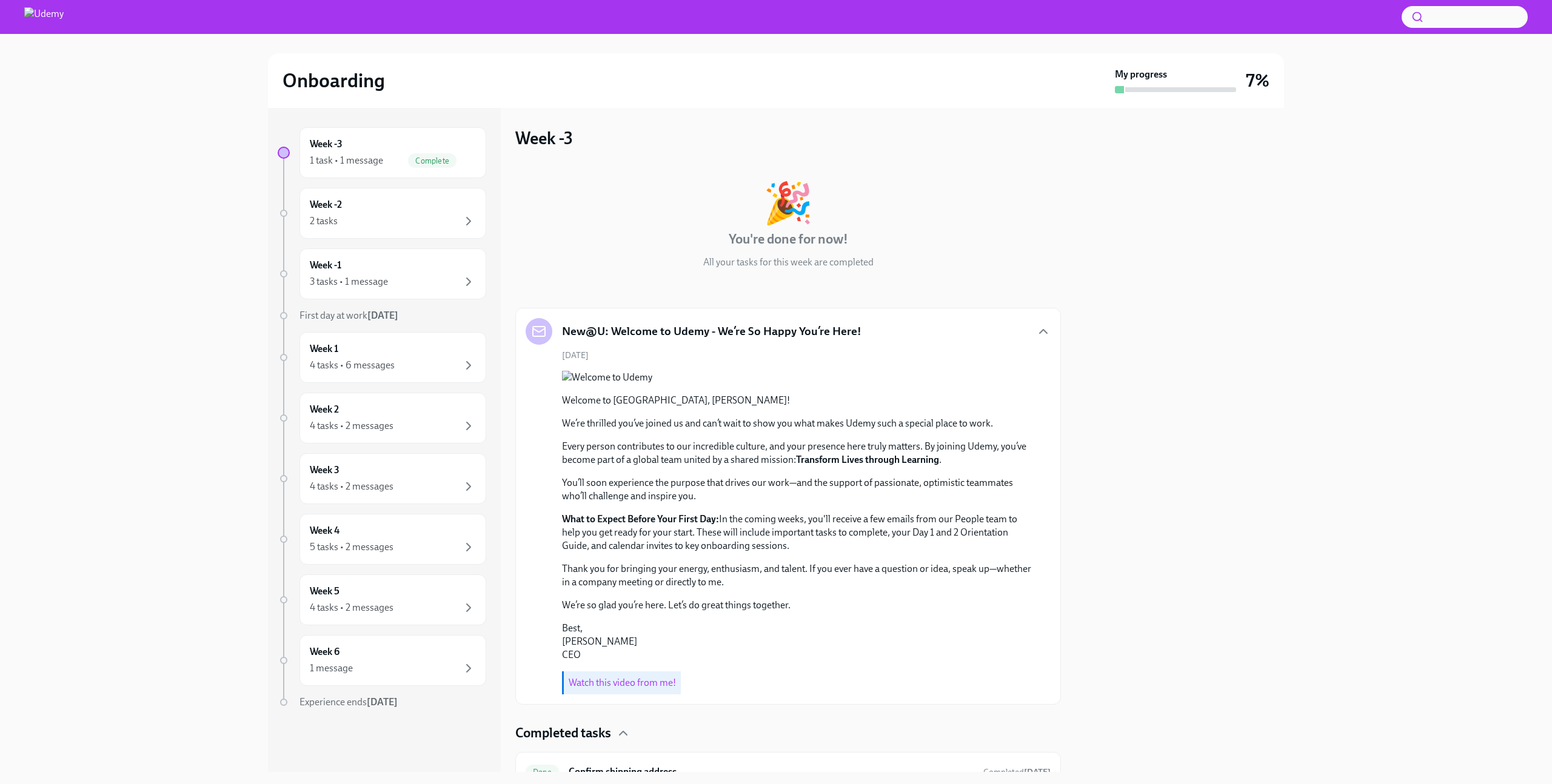
scroll to position [163, 0]
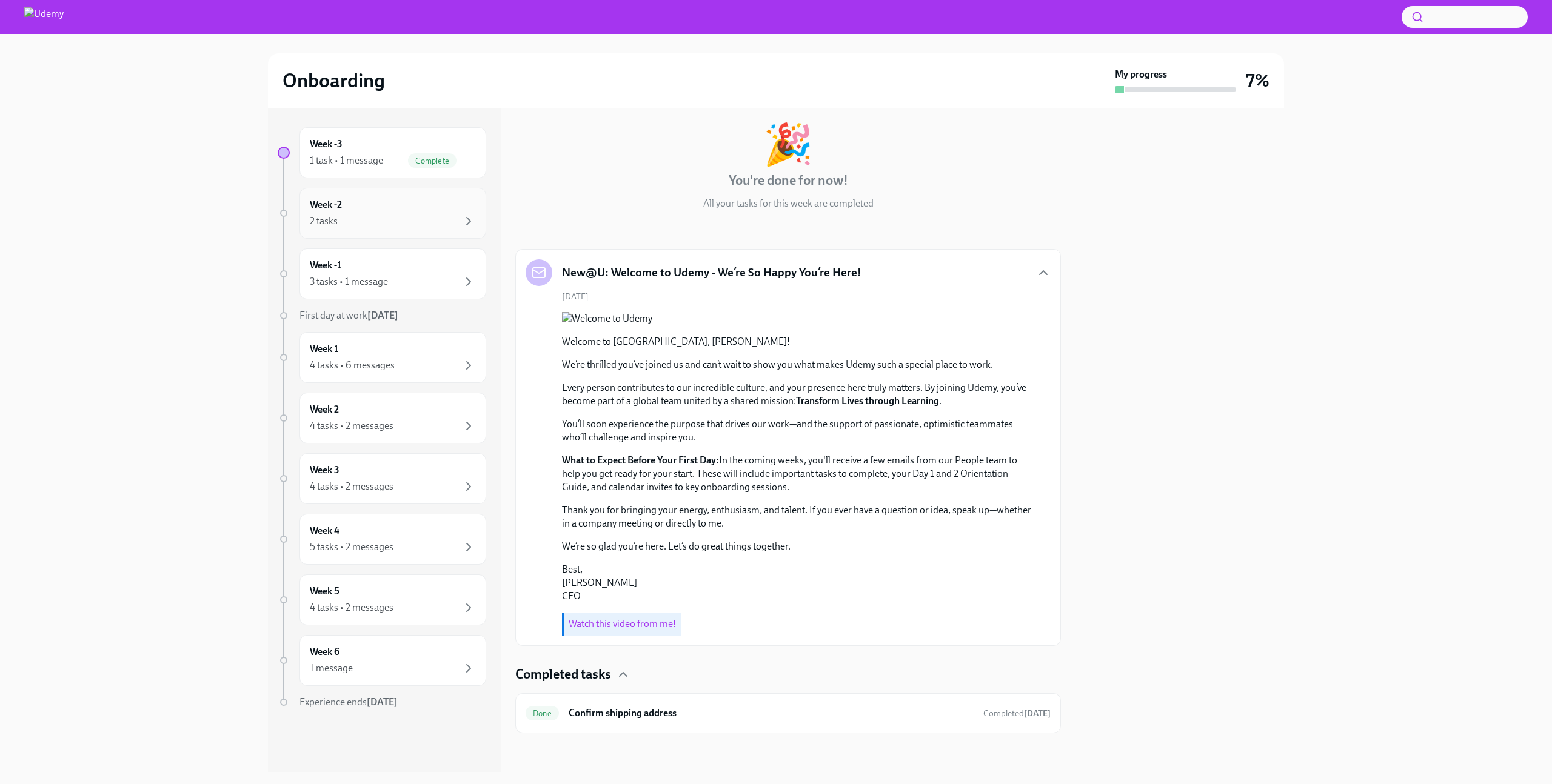
click at [416, 220] on div "2 tasks" at bounding box center [393, 220] width 166 height 14
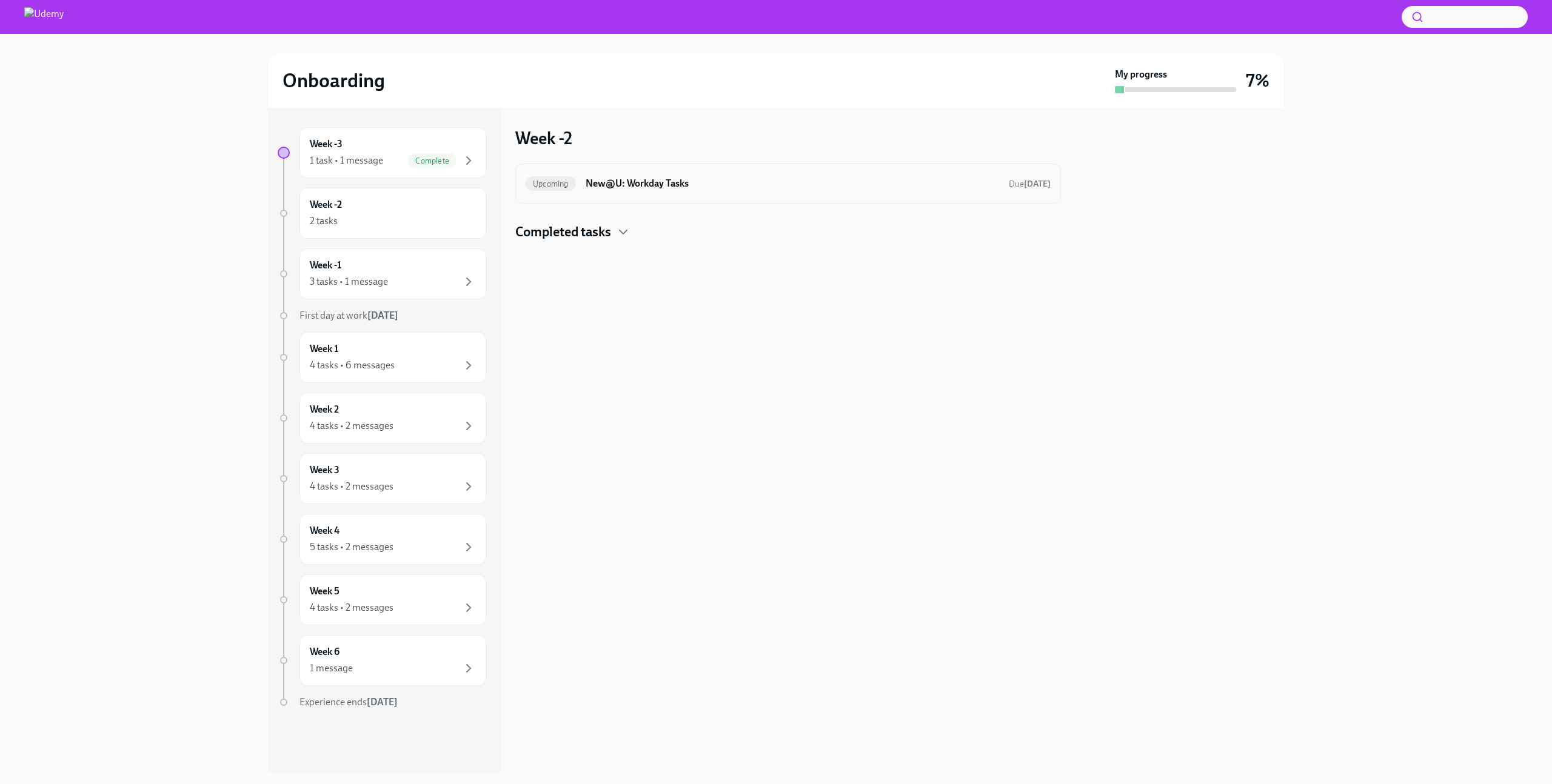
click at [742, 185] on h6 "New@U: Workday Tasks" at bounding box center [793, 184] width 414 height 13
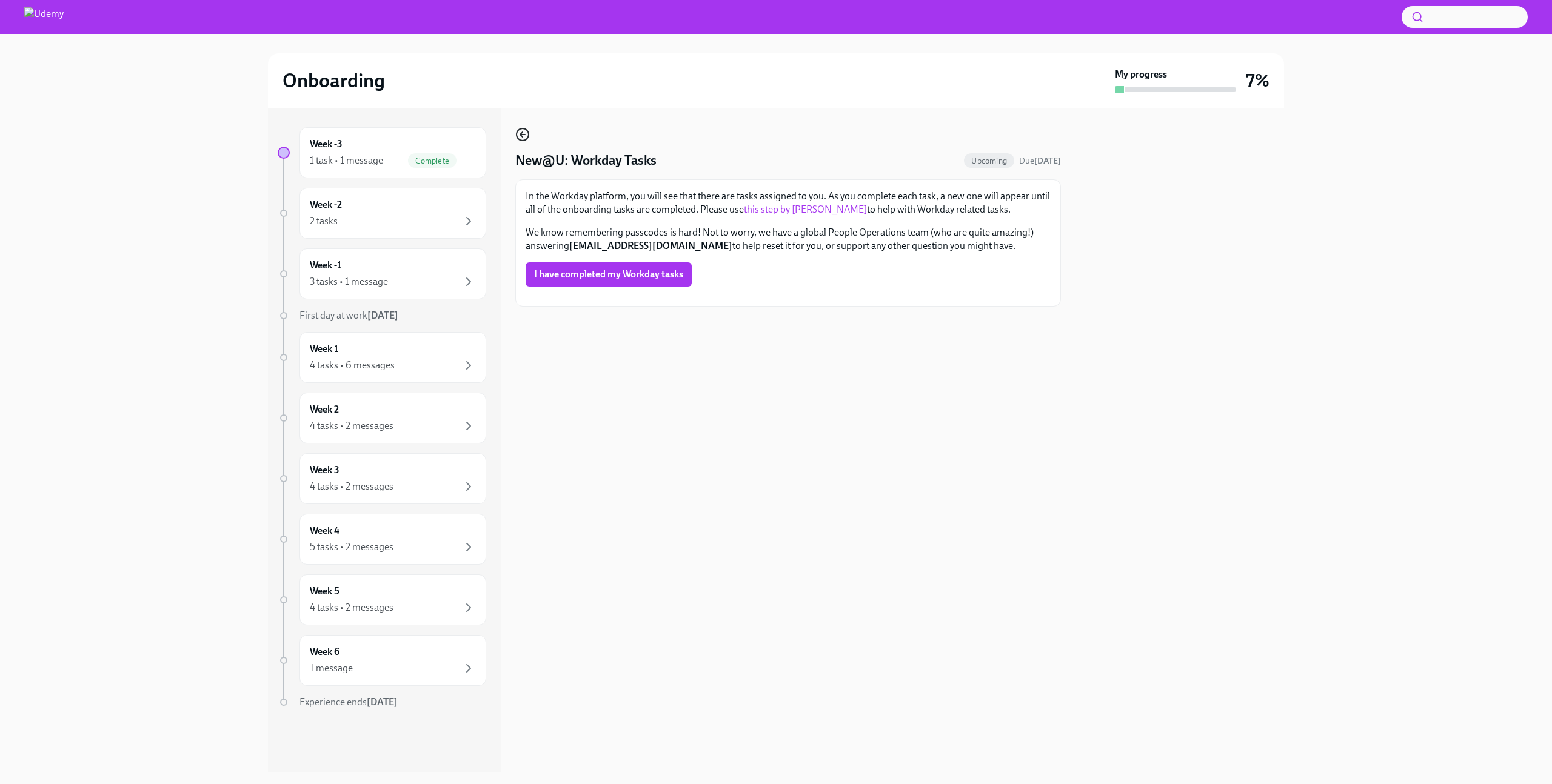
click at [523, 139] on icon "button" at bounding box center [522, 134] width 14 height 14
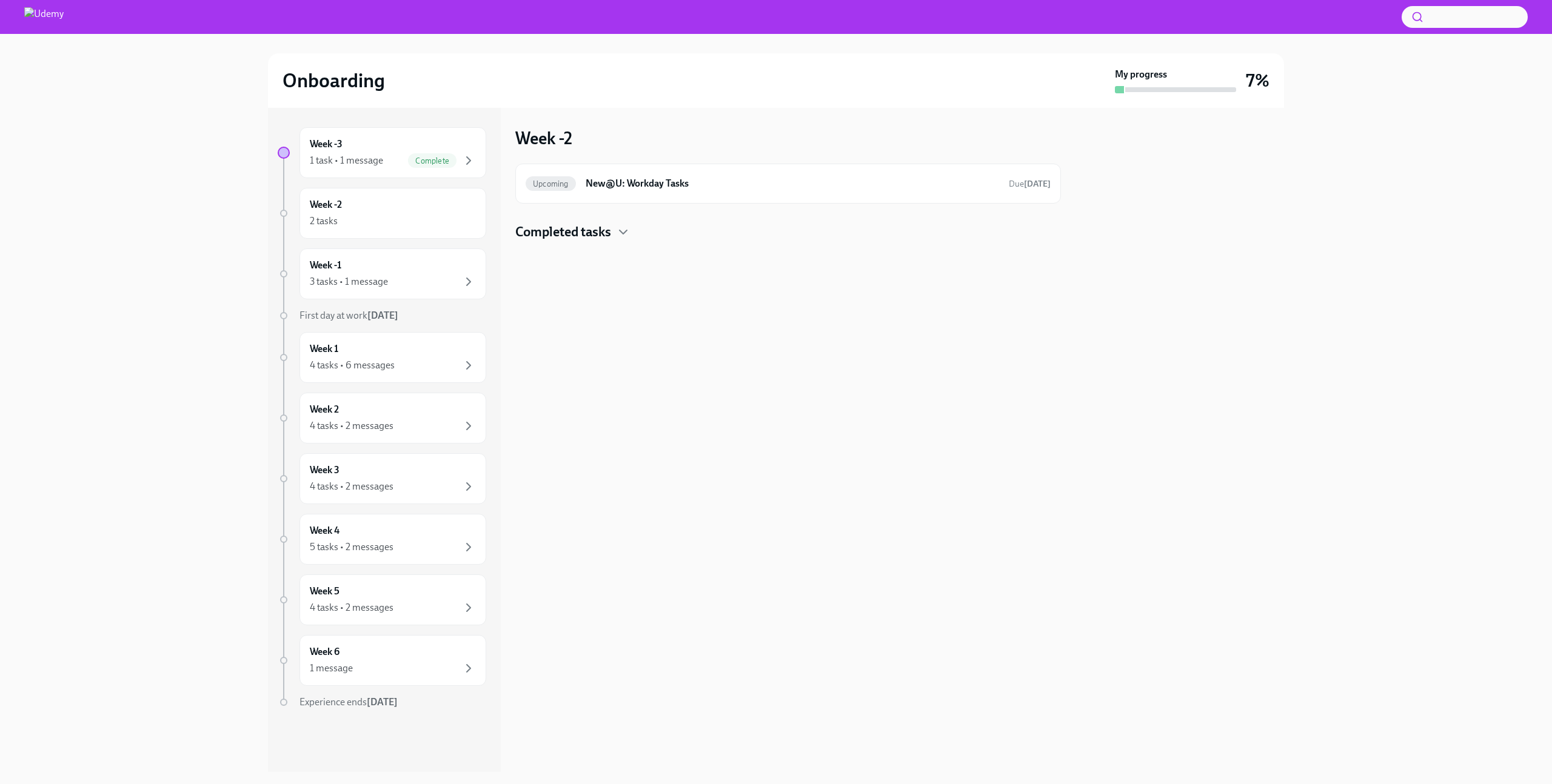
click at [650, 237] on div "Completed tasks" at bounding box center [787, 232] width 546 height 18
click at [725, 269] on h6 "New@U: Your Office Equipment Stipend" at bounding box center [771, 271] width 405 height 13
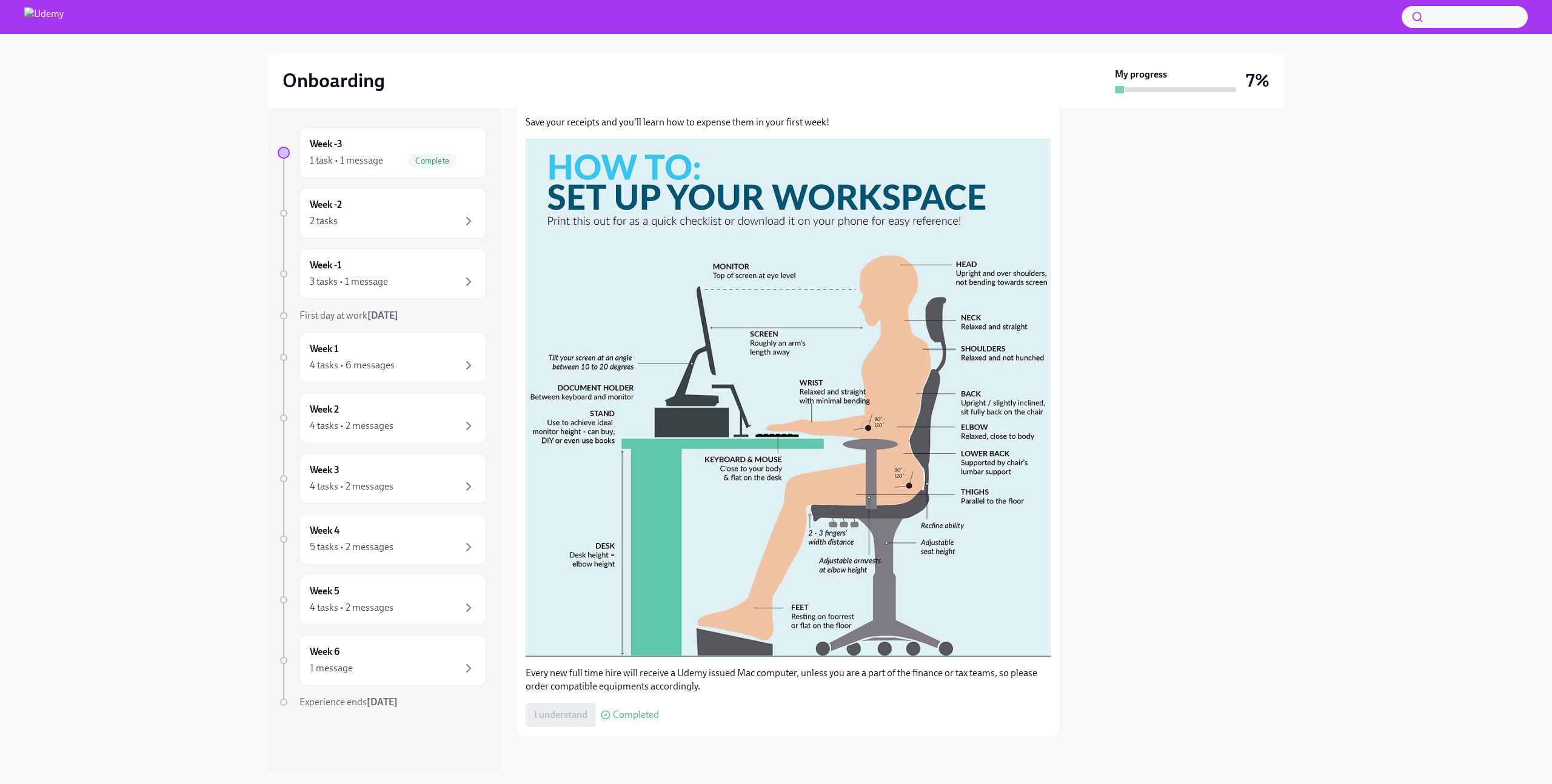
scroll to position [171, 0]
click at [636, 716] on span "Completed" at bounding box center [636, 717] width 46 height 10
click at [389, 162] on div "1 task • 1 message Complete" at bounding box center [393, 160] width 166 height 14
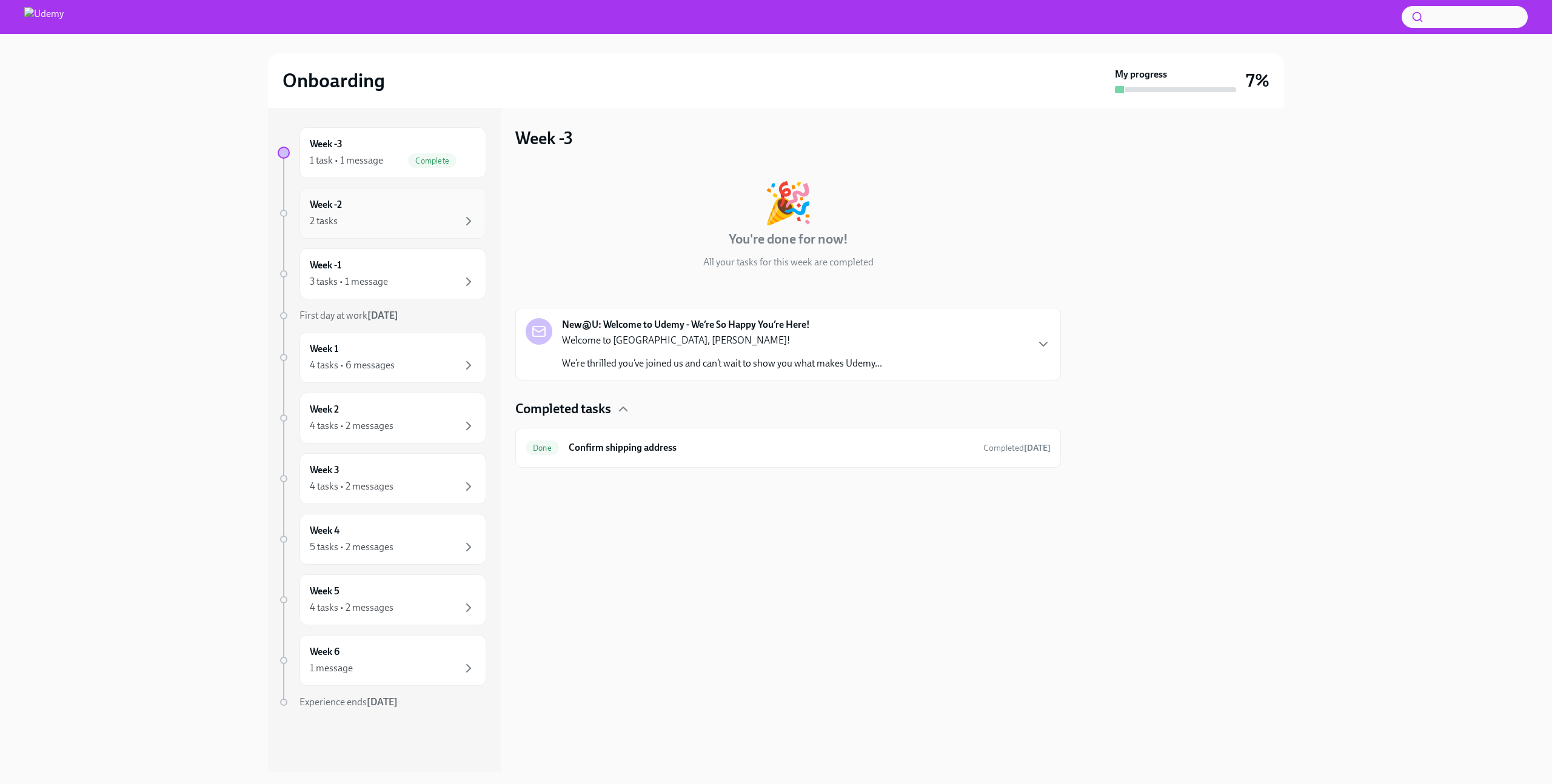
click at [403, 202] on div "Week -2 2 tasks" at bounding box center [393, 213] width 166 height 30
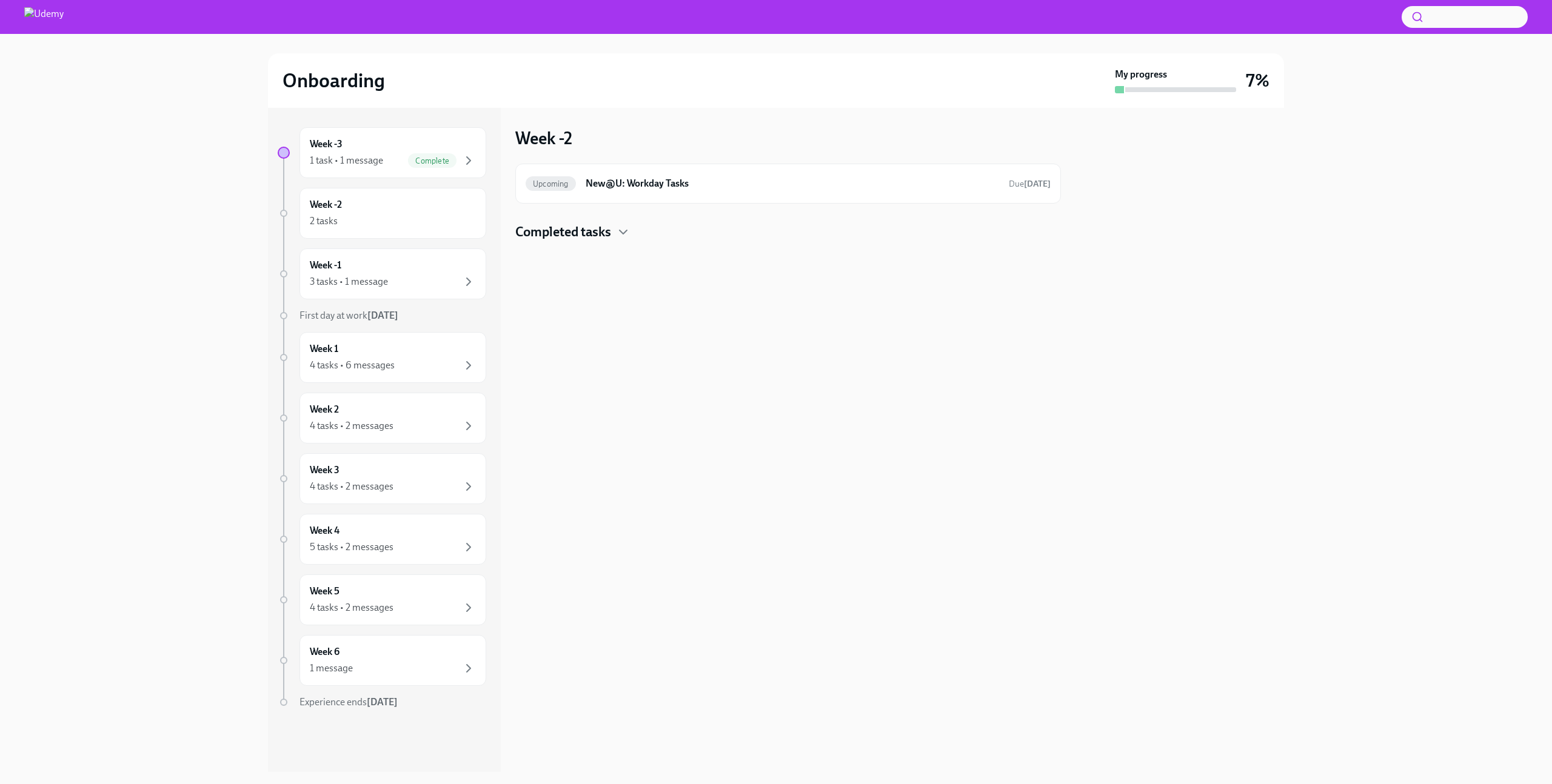
click at [616, 240] on div "Completed tasks" at bounding box center [787, 232] width 546 height 18
click at [766, 270] on h6 "New@U: Your Office Equipment Stipend" at bounding box center [771, 271] width 405 height 13
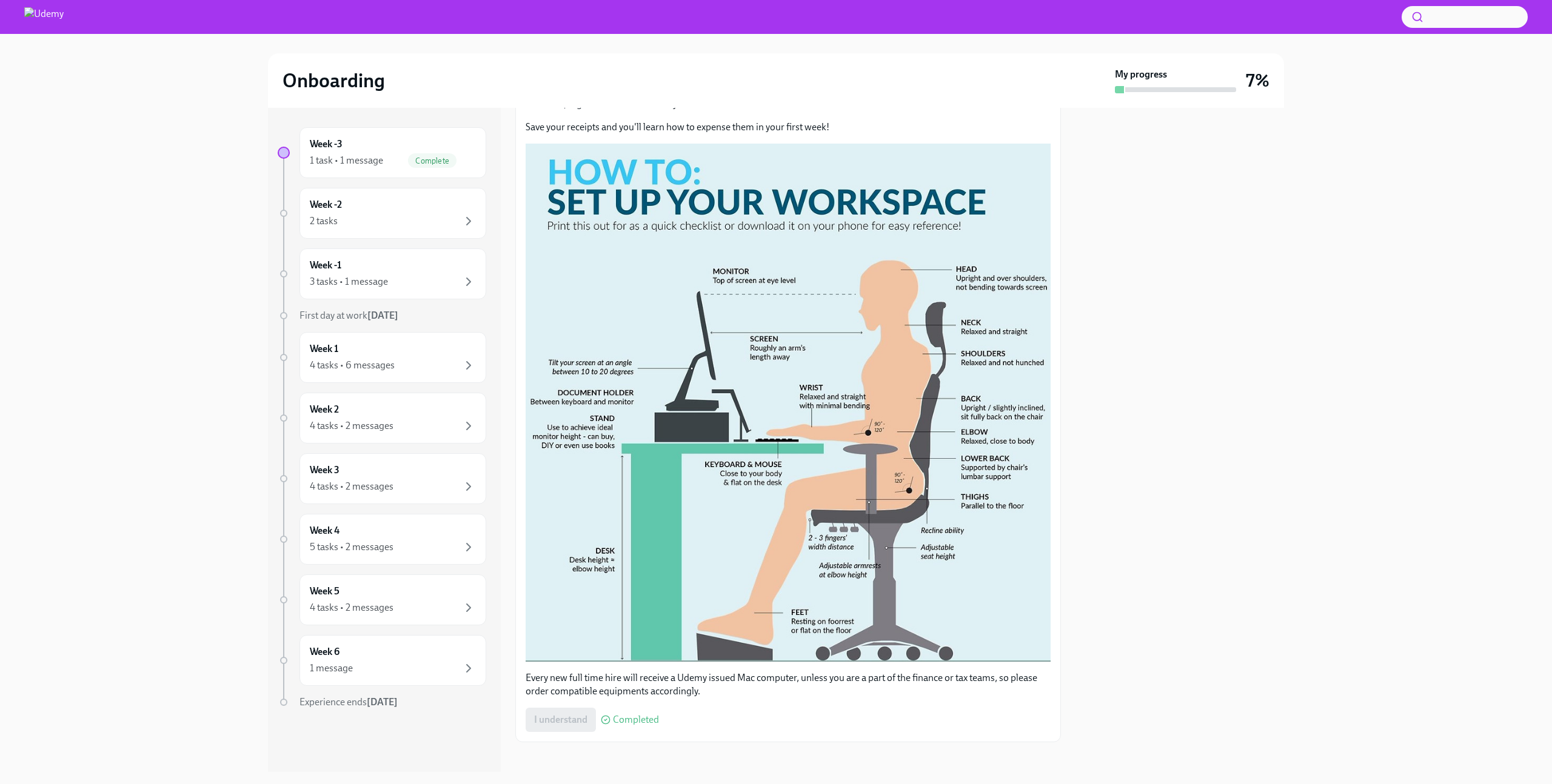
scroll to position [169, 0]
